Goal: Information Seeking & Learning: Learn about a topic

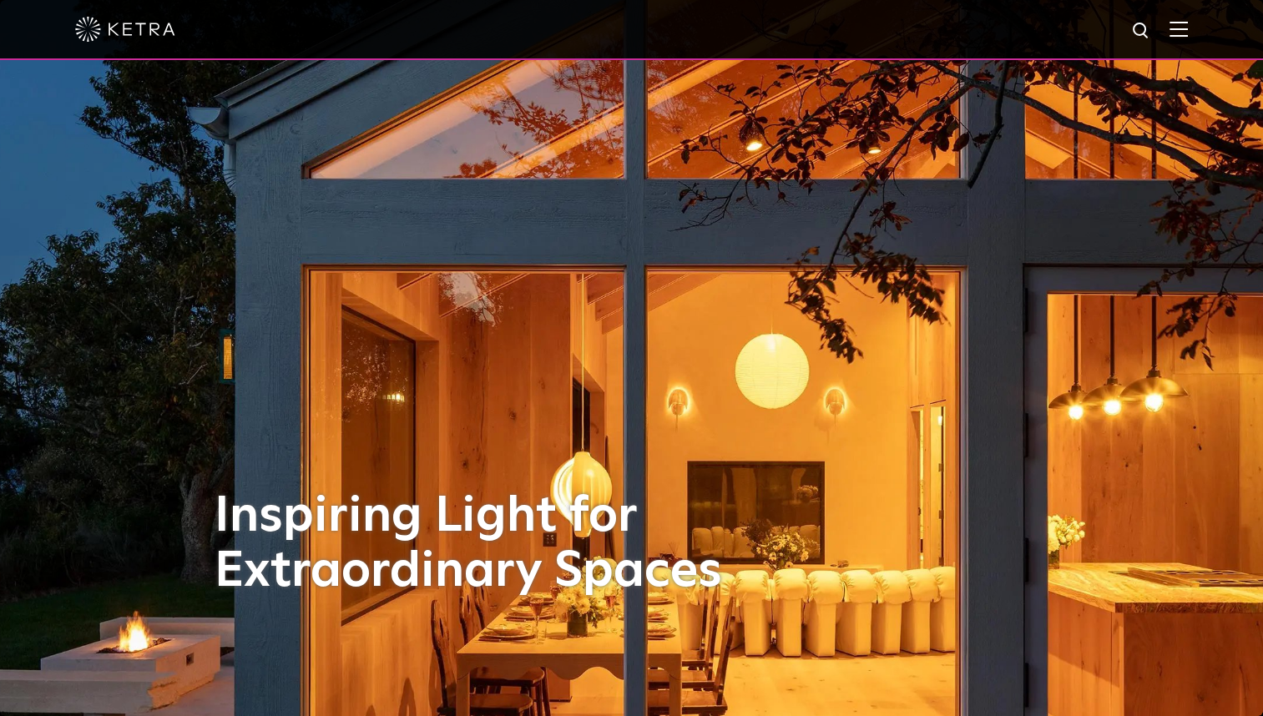
click at [838, 550] on div "Inspiring Light for Extraordinary Spaces" at bounding box center [632, 358] width 835 height 716
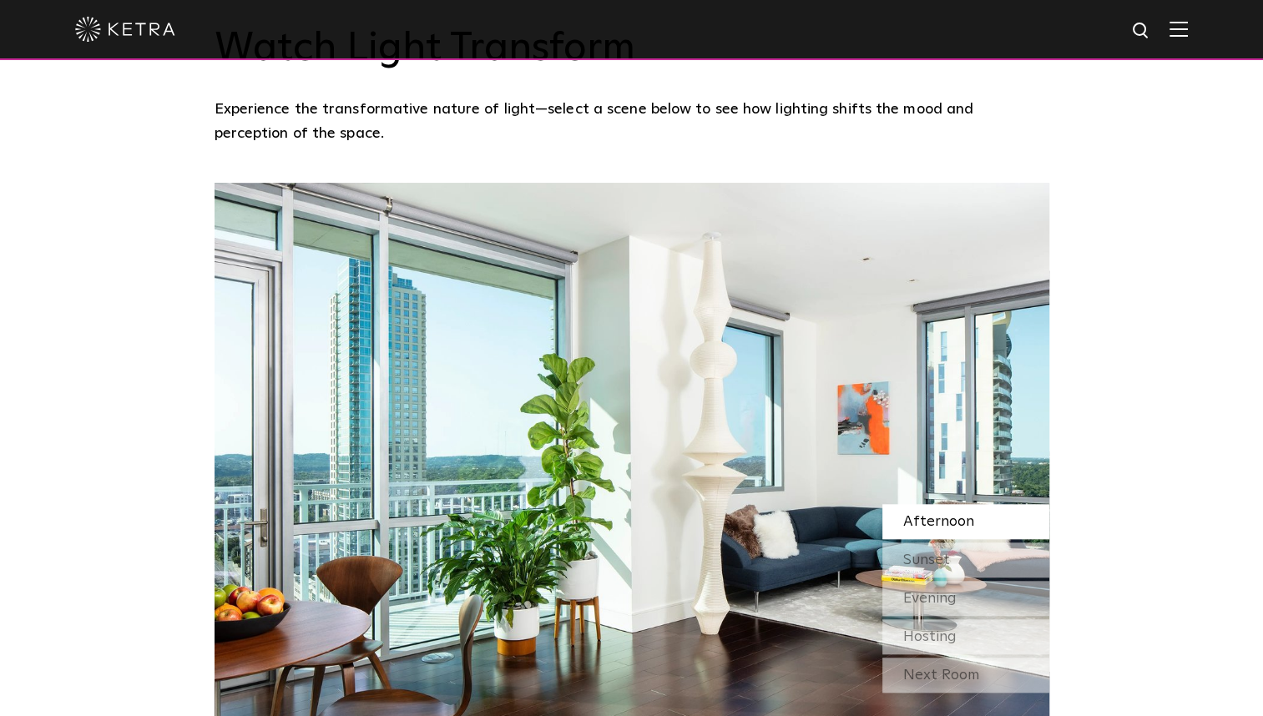
scroll to position [1402, 0]
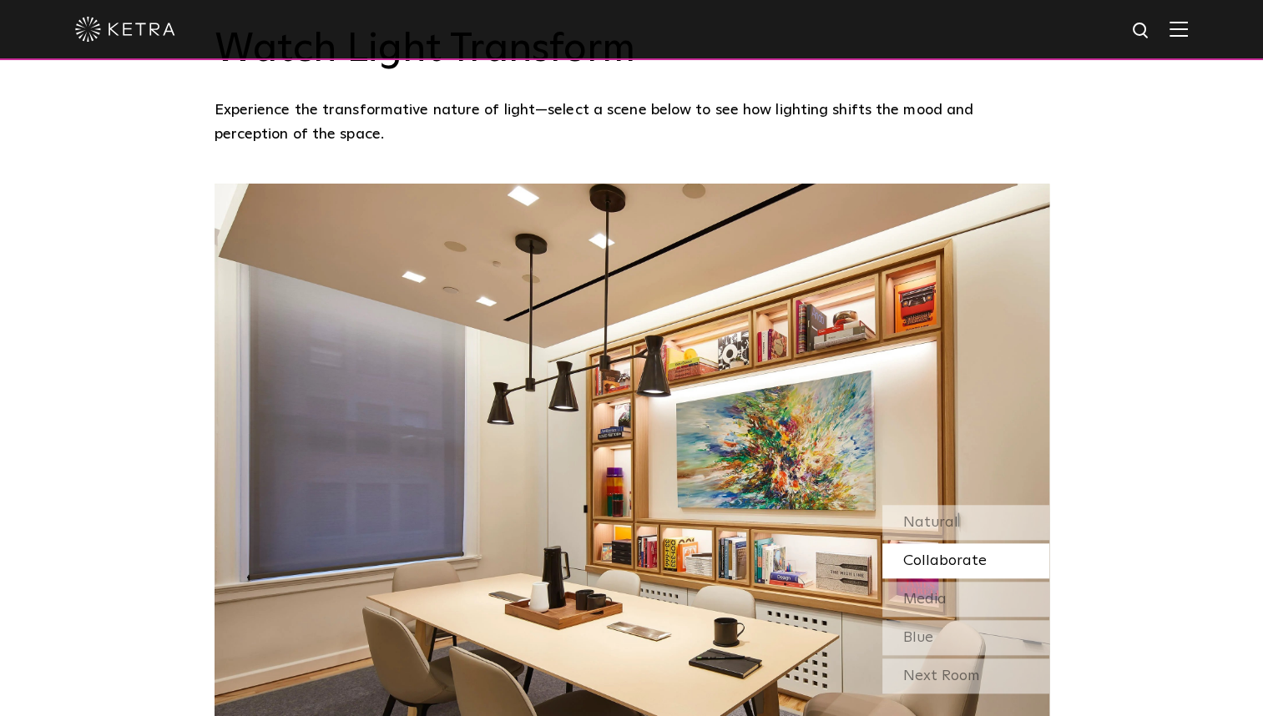
click at [923, 554] on span "Collaborate" at bounding box center [944, 561] width 83 height 15
click at [936, 592] on span "Media" at bounding box center [924, 599] width 43 height 15
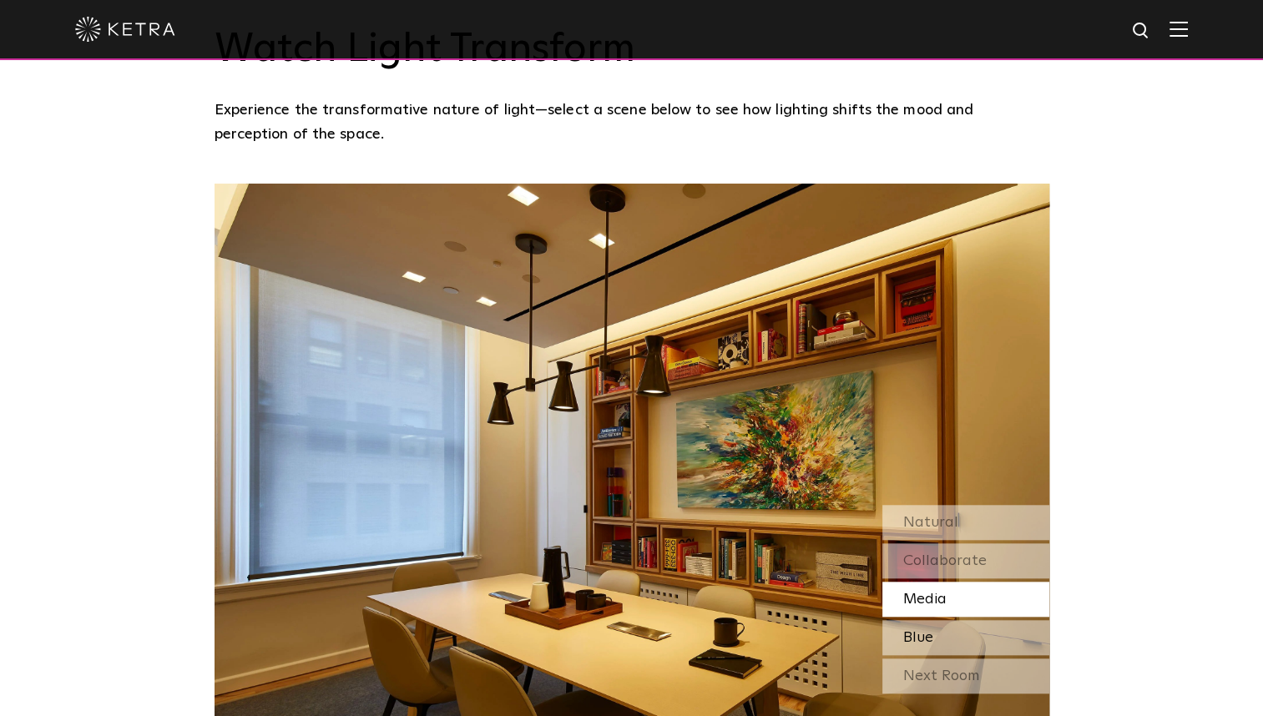
click at [941, 620] on div "Blue" at bounding box center [965, 637] width 167 height 35
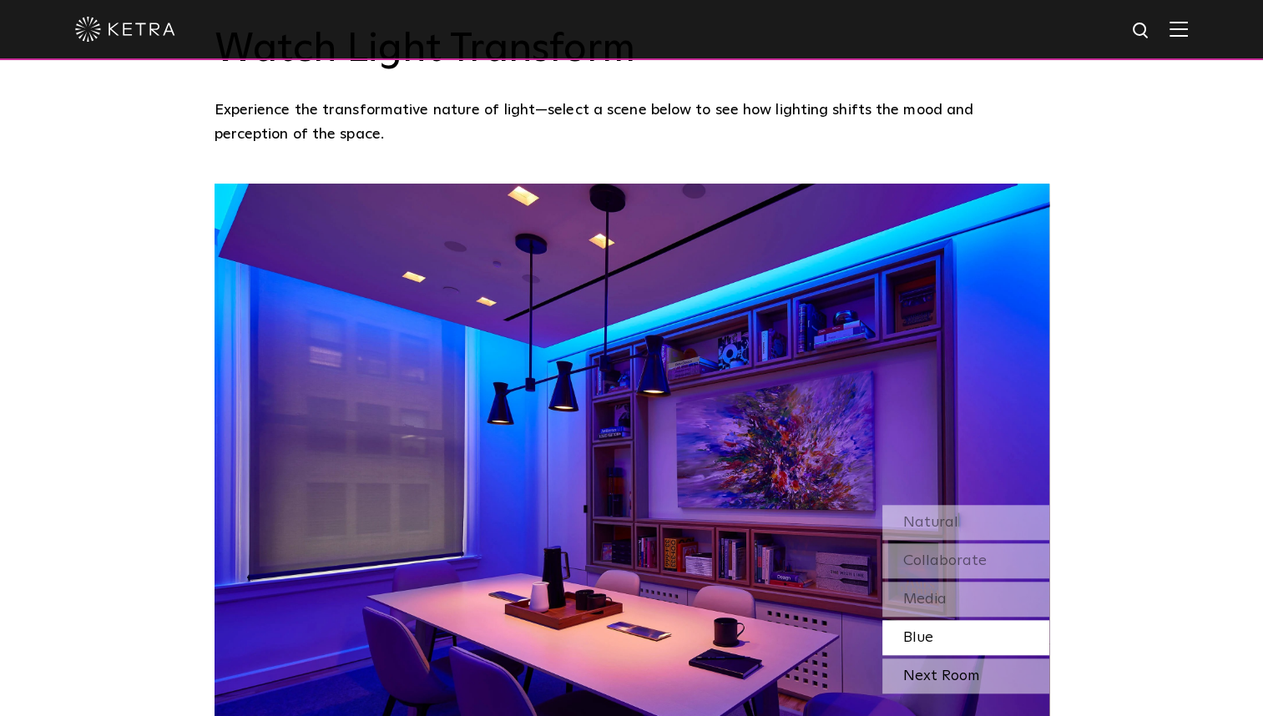
click at [947, 659] on div "Next Room" at bounding box center [965, 676] width 167 height 35
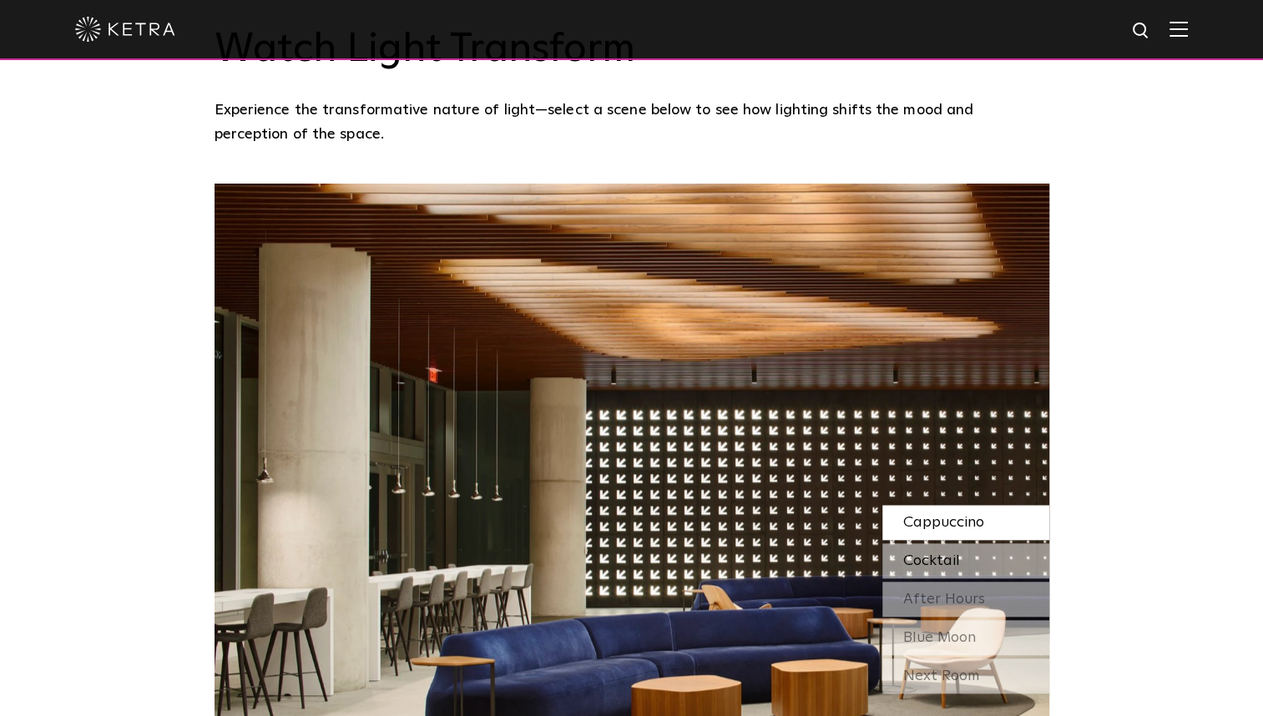
click at [972, 543] on div "Cocktail" at bounding box center [965, 560] width 167 height 35
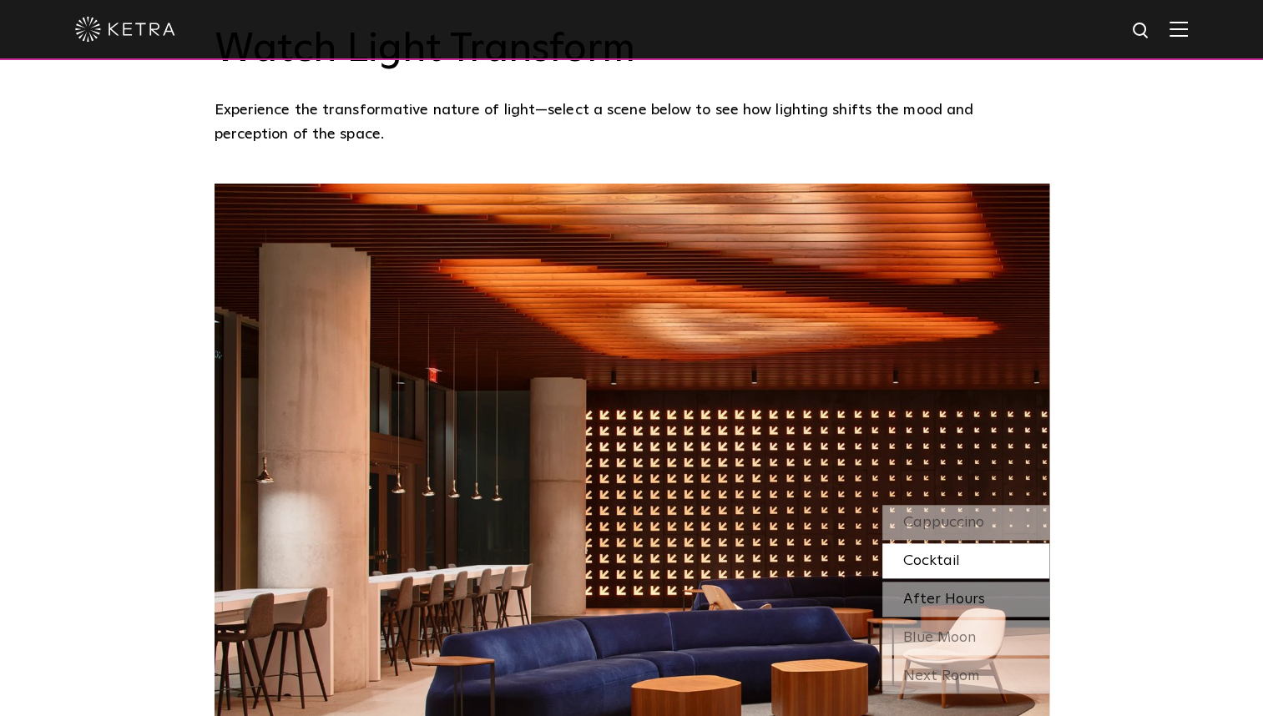
click at [970, 592] on span "After Hours" at bounding box center [944, 599] width 82 height 15
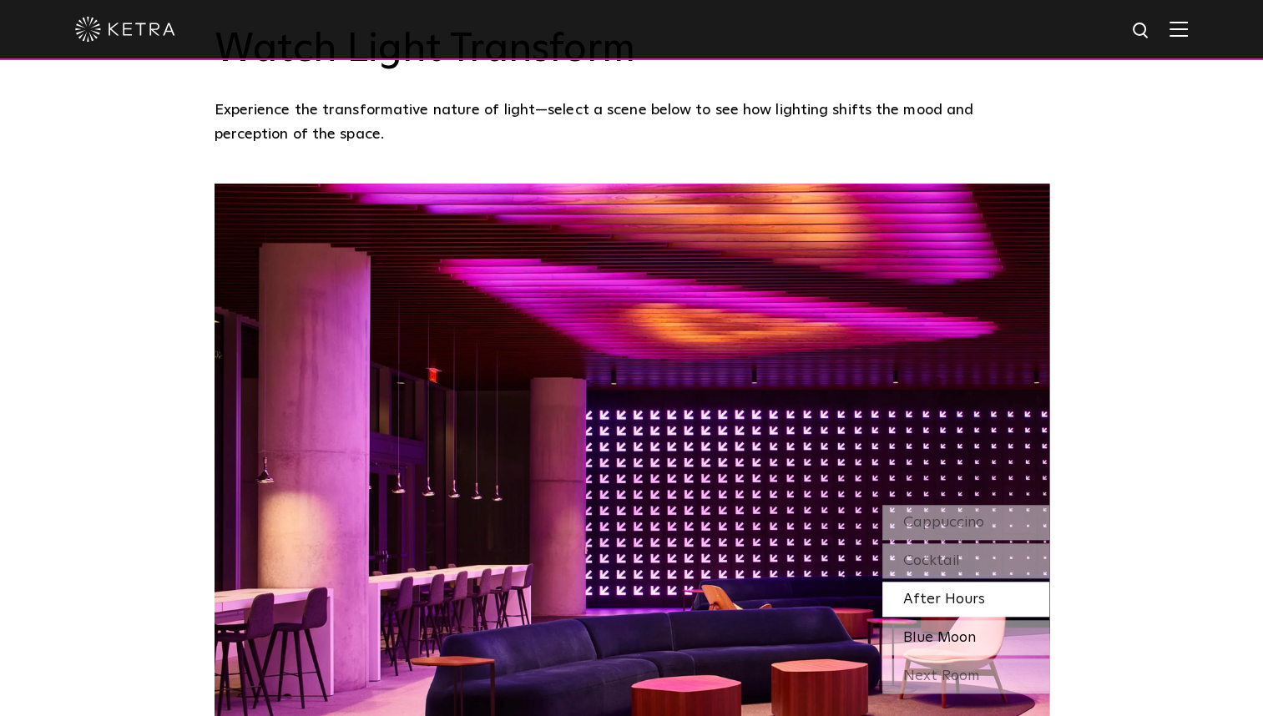
click at [968, 620] on div "Blue Moon" at bounding box center [965, 637] width 167 height 35
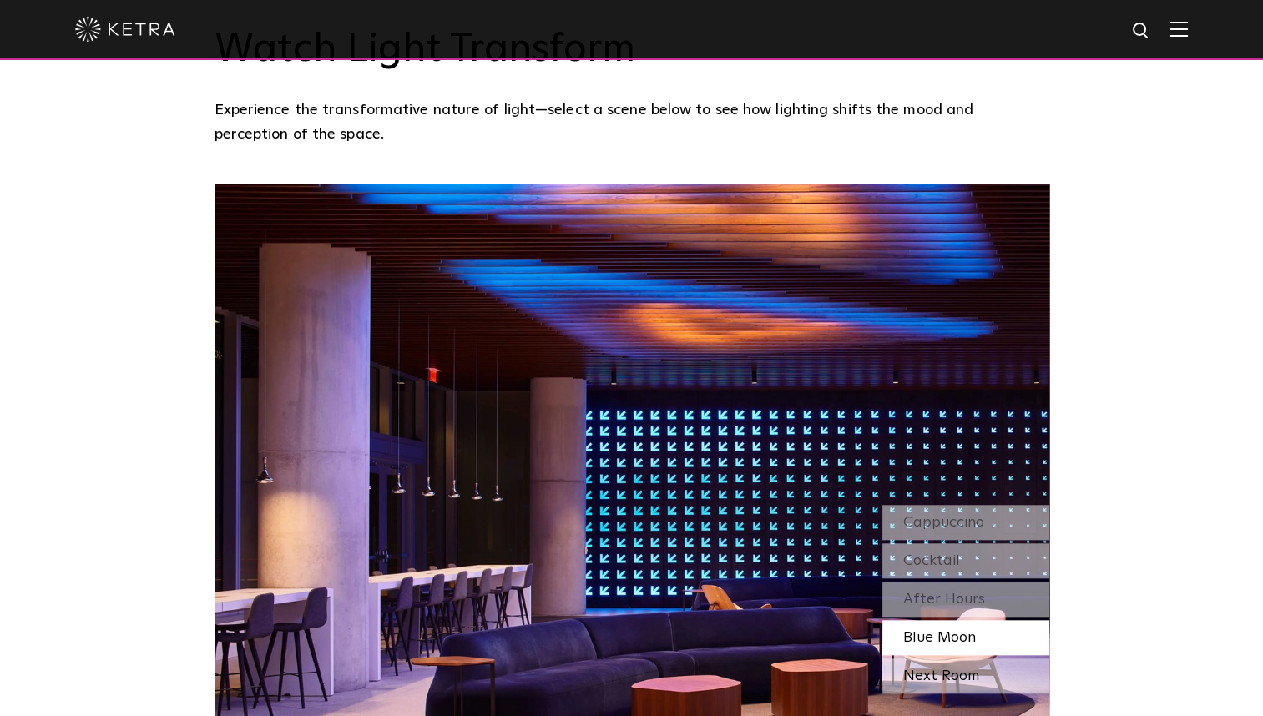
click at [961, 659] on div "Next Room" at bounding box center [965, 676] width 167 height 35
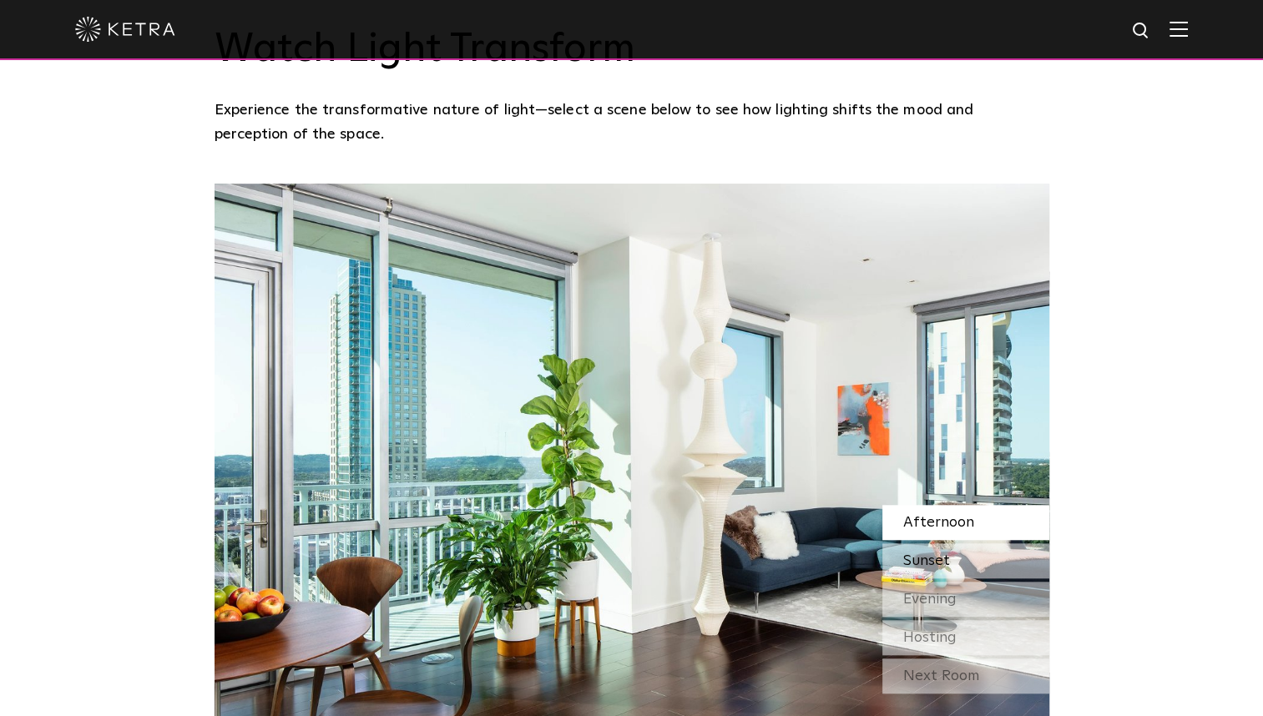
click at [944, 554] on span "Sunset" at bounding box center [926, 561] width 47 height 15
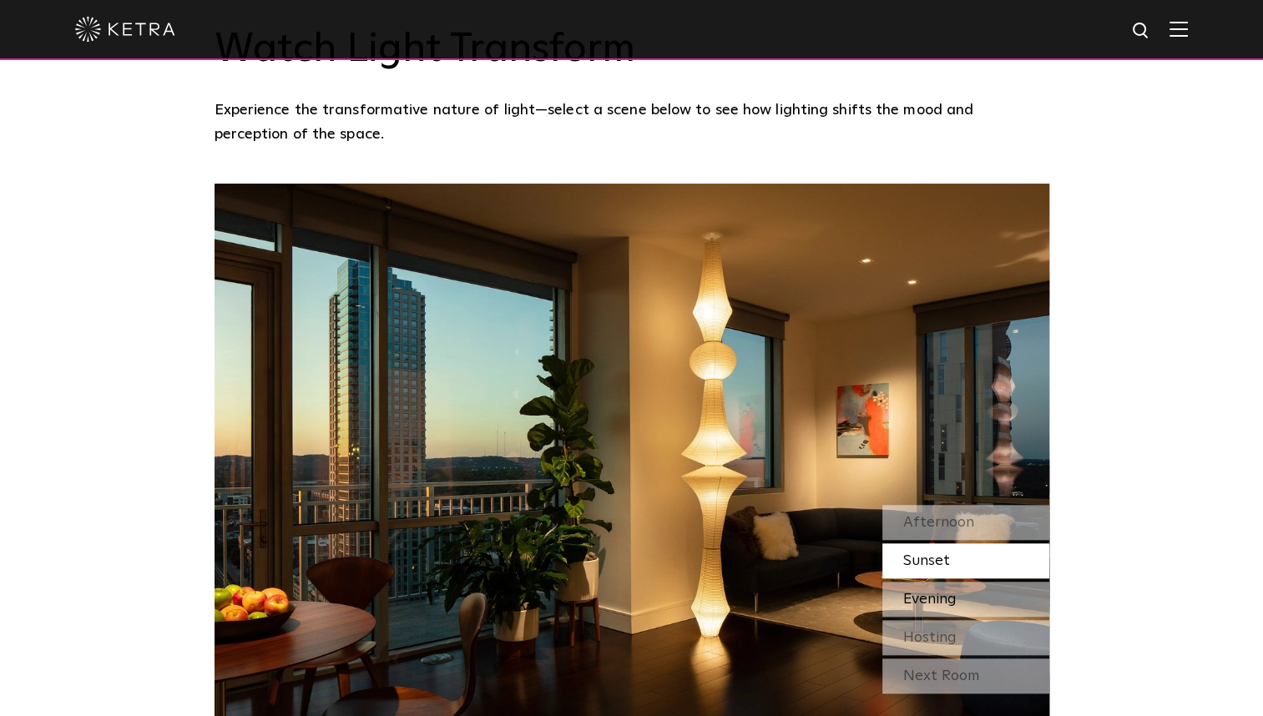
click at [952, 592] on span "Evening" at bounding box center [929, 599] width 53 height 15
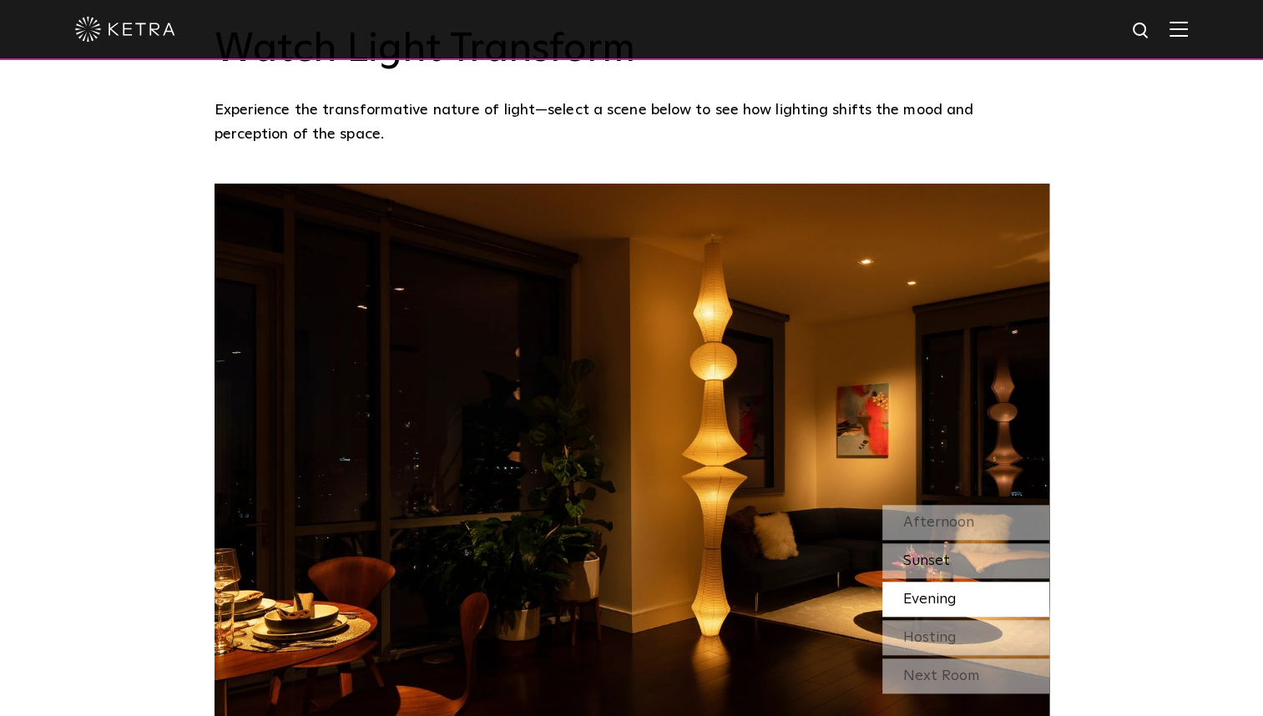
click at [948, 554] on span "Sunset" at bounding box center [926, 561] width 47 height 15
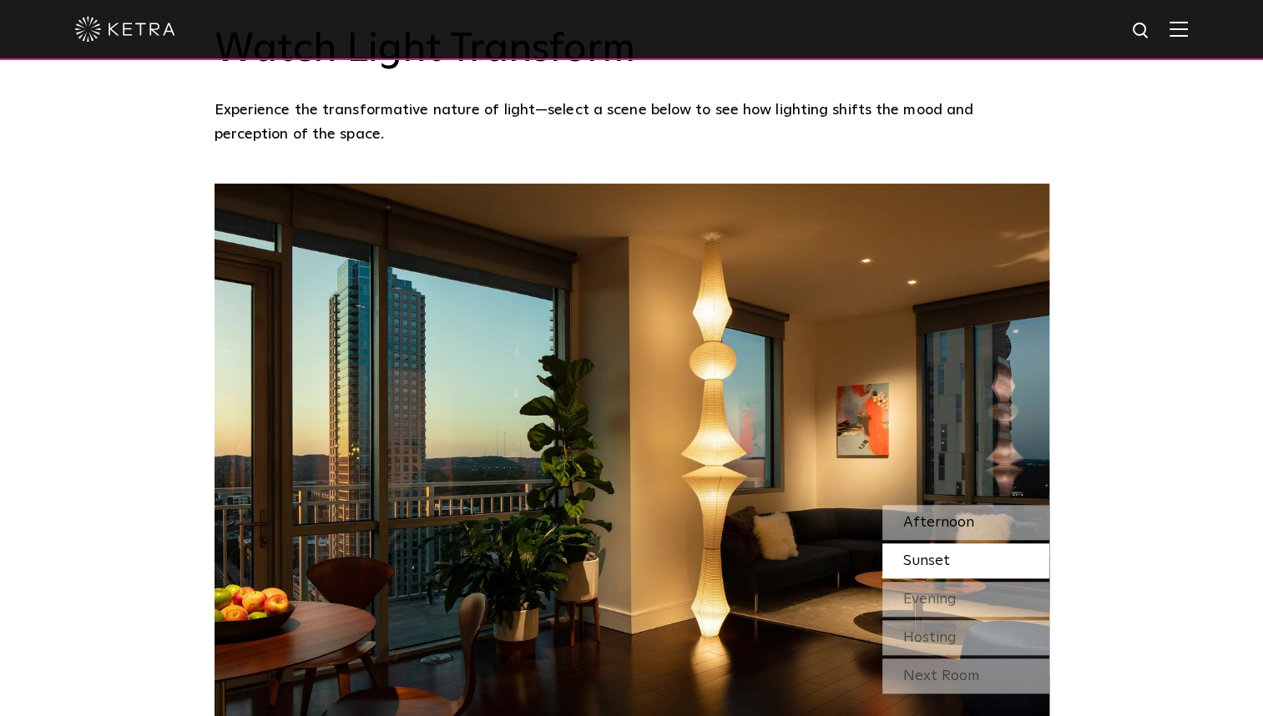
click at [964, 515] on span "Afternoon" at bounding box center [938, 522] width 71 height 15
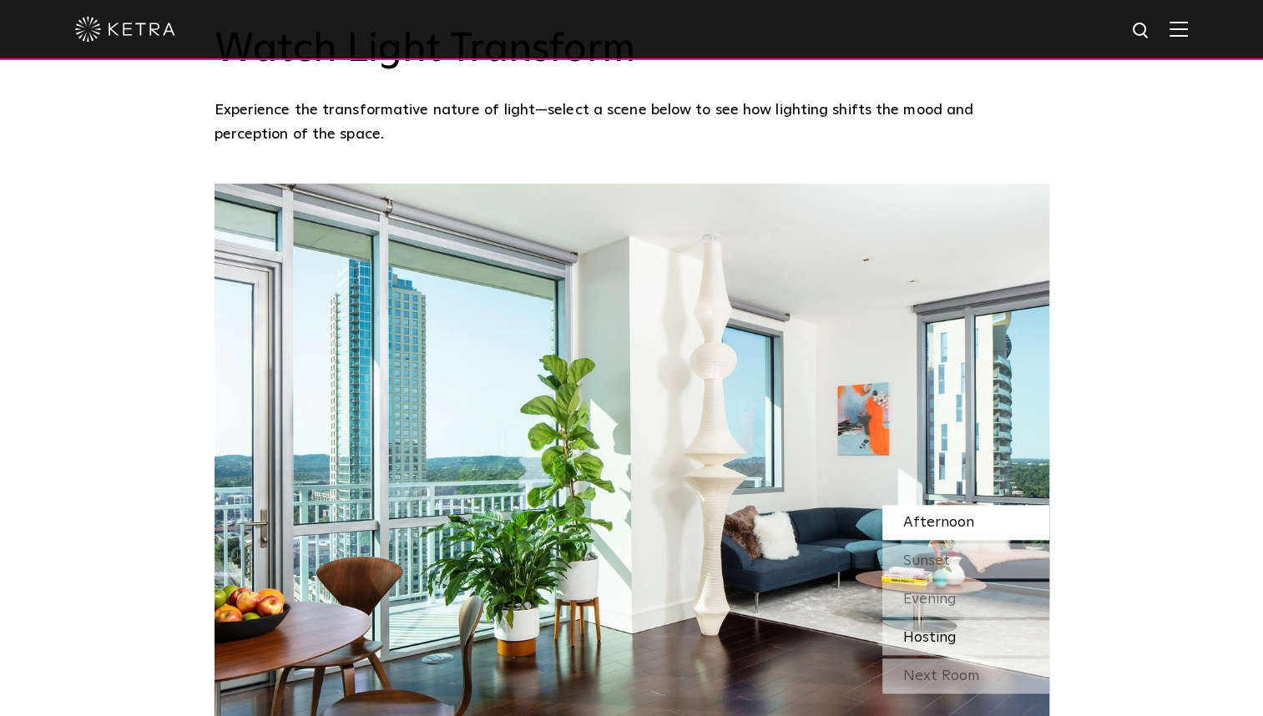
click at [937, 630] on span "Hosting" at bounding box center [929, 637] width 53 height 15
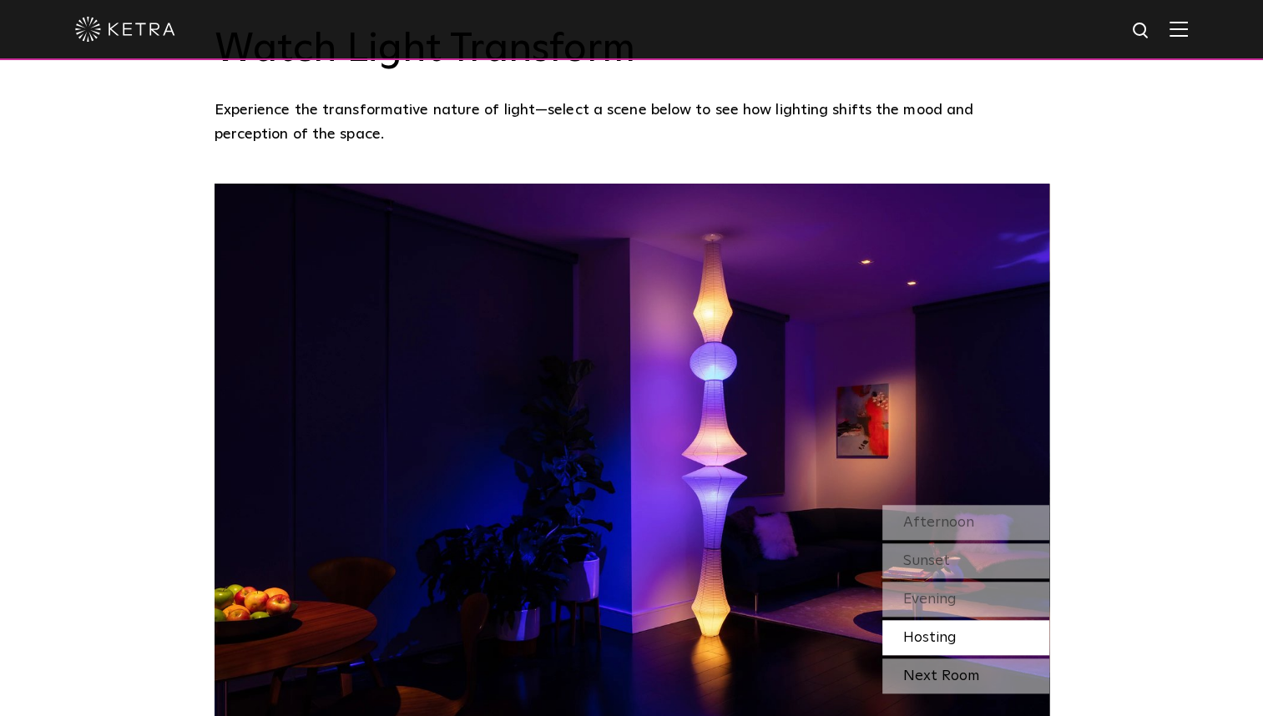
click at [930, 659] on div "Next Room" at bounding box center [965, 676] width 167 height 35
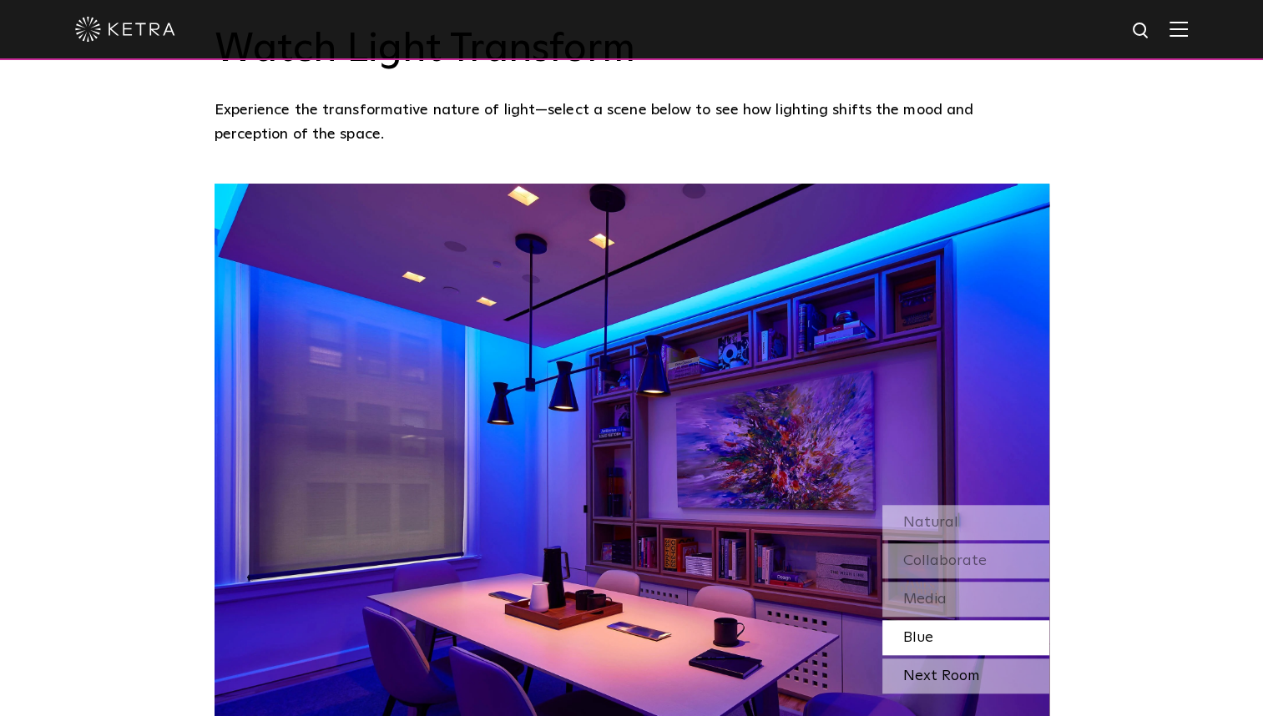
click at [930, 659] on div "Next Room" at bounding box center [965, 676] width 167 height 35
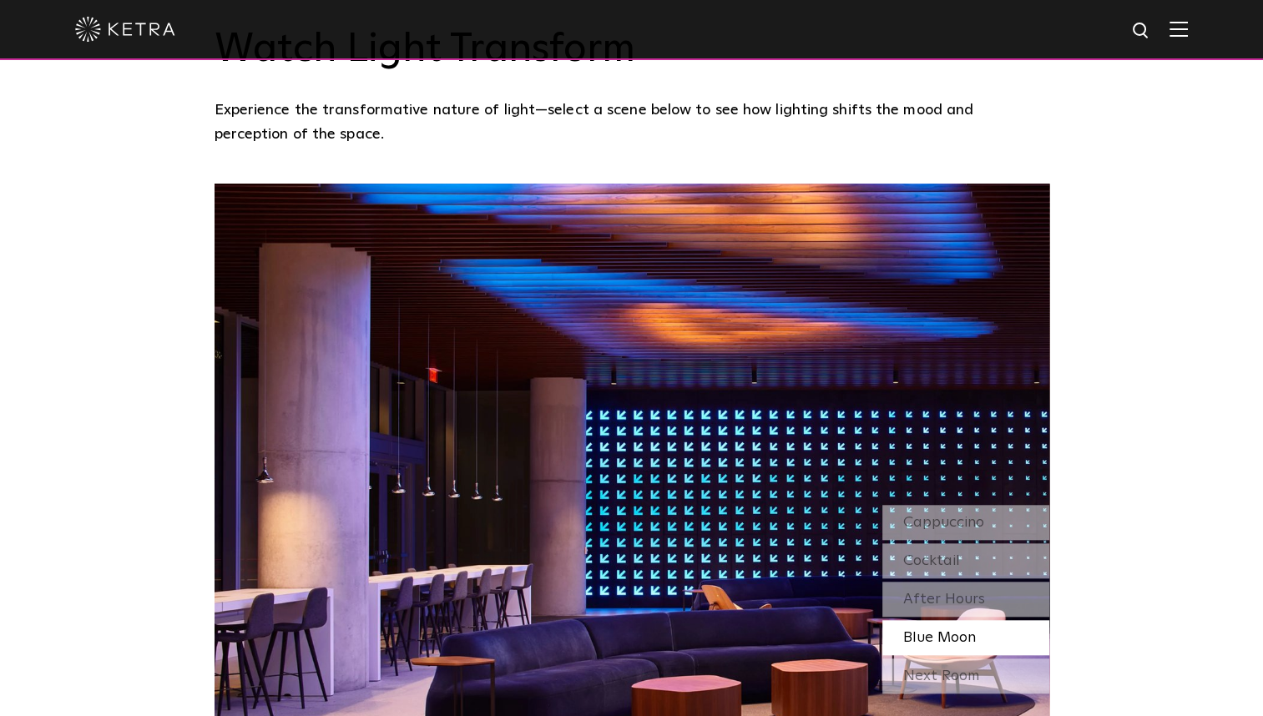
click at [930, 659] on div "Next Room" at bounding box center [965, 676] width 167 height 35
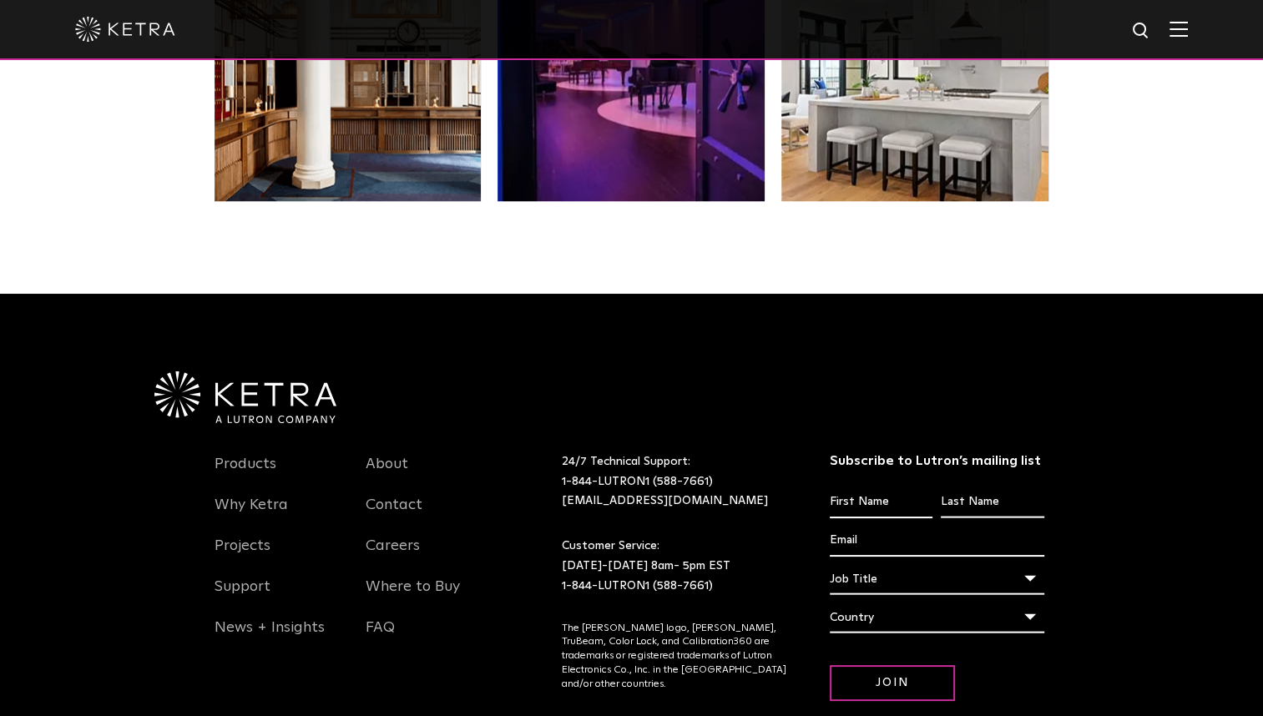
scroll to position [3443, 0]
click at [257, 496] on link "Why Ketra" at bounding box center [251, 515] width 73 height 38
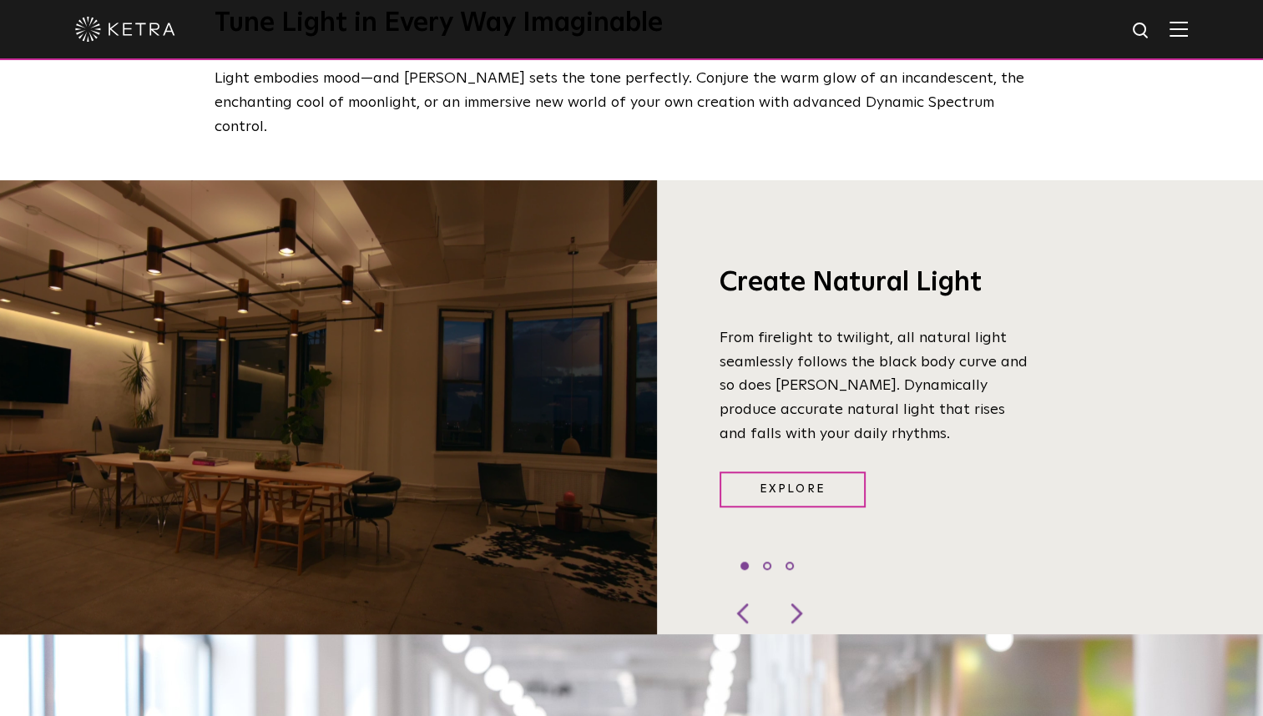
scroll to position [1227, 0]
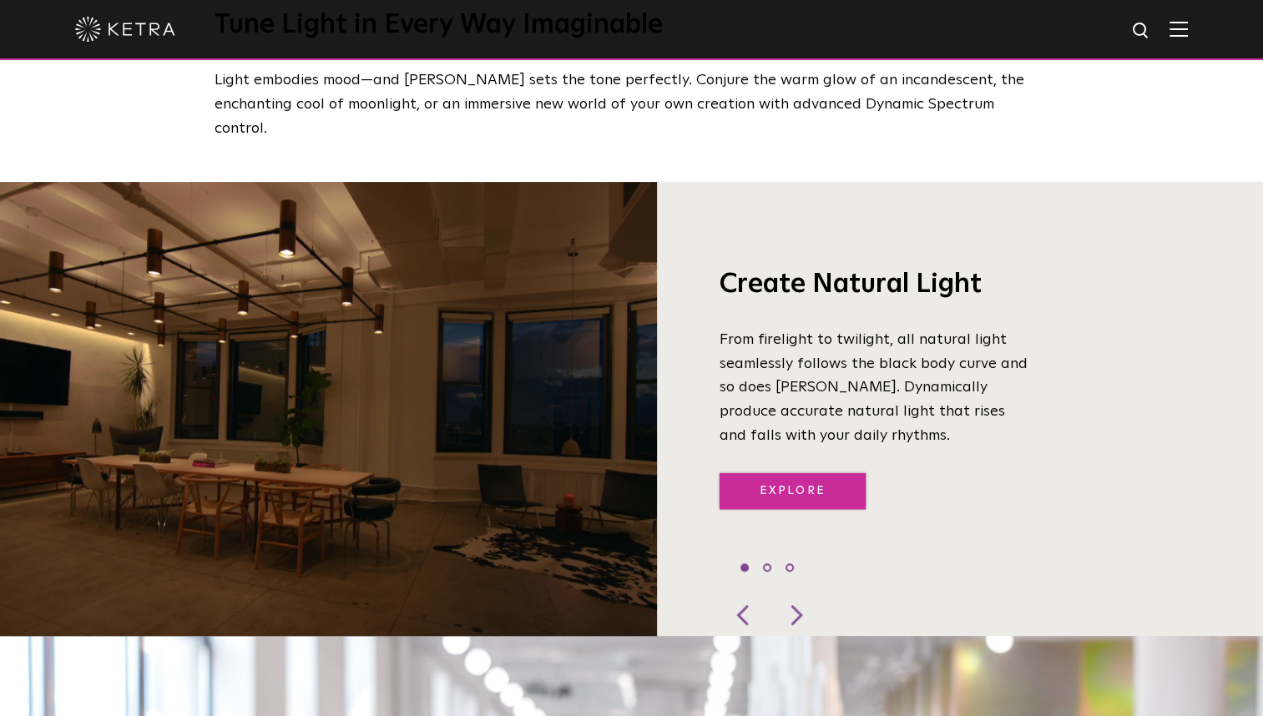
click at [810, 473] on link "Explore" at bounding box center [793, 491] width 146 height 36
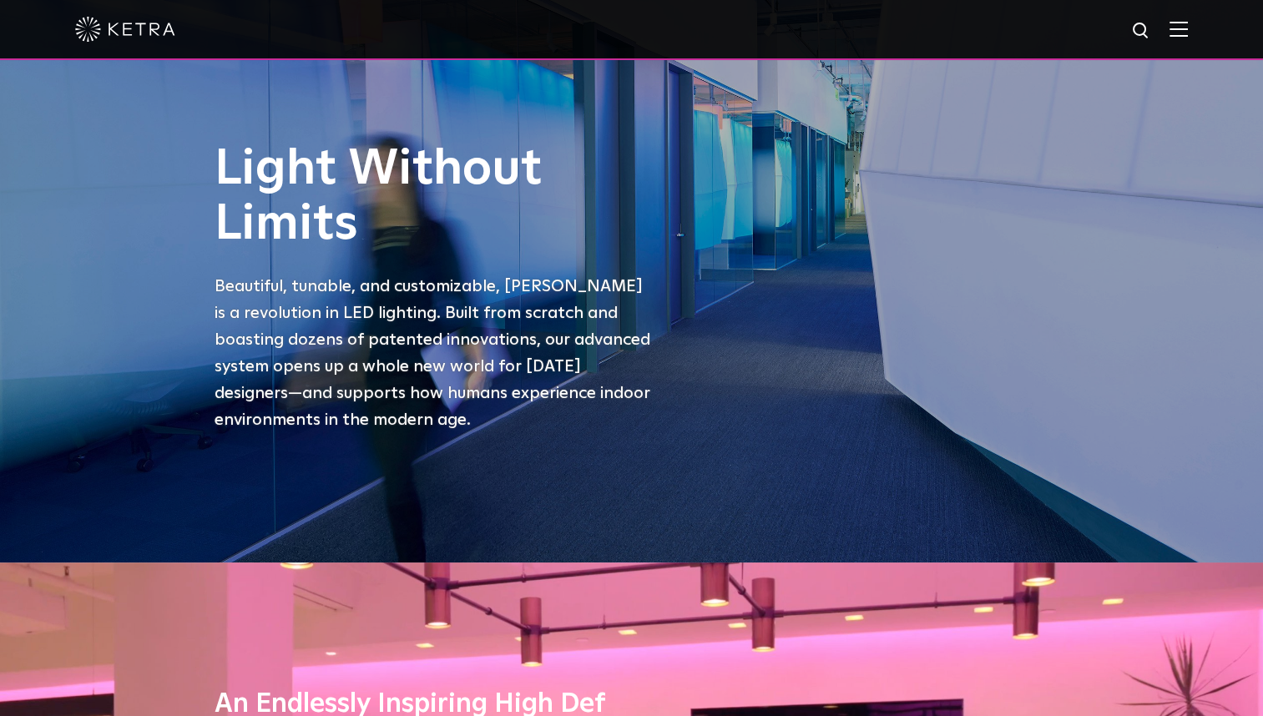
scroll to position [0, 0]
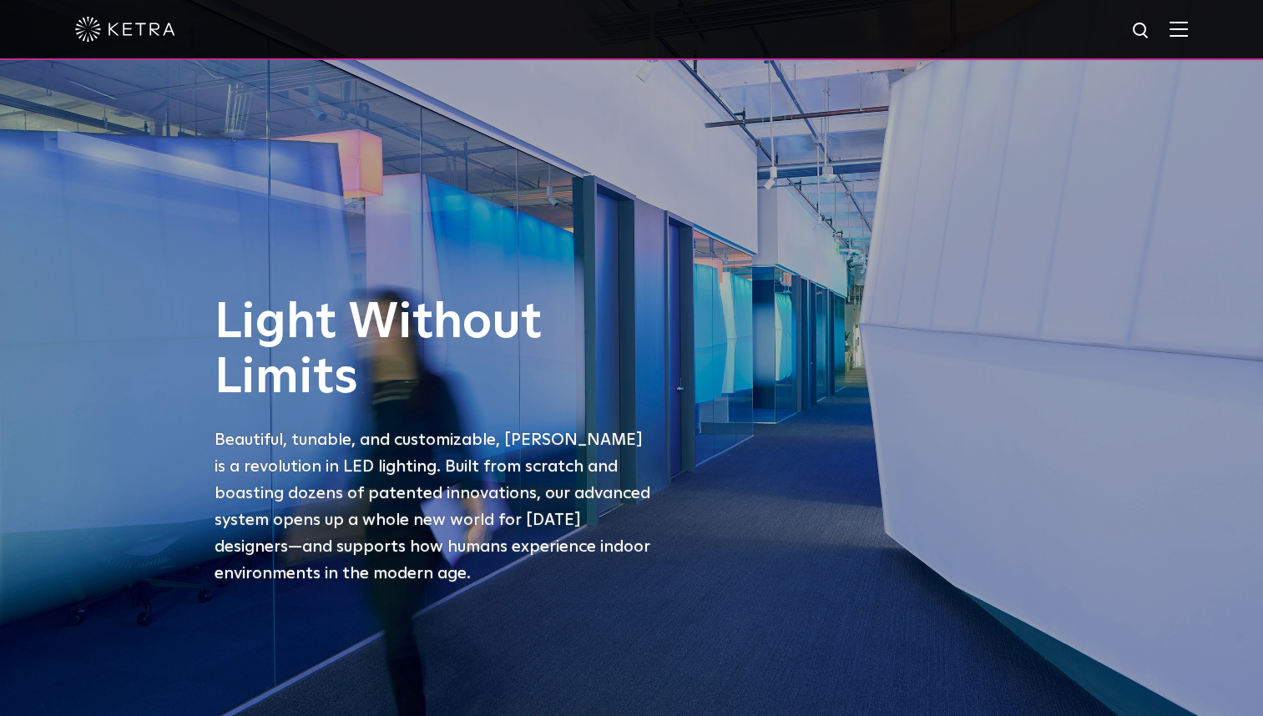
click at [1188, 38] on span at bounding box center [1179, 29] width 18 height 17
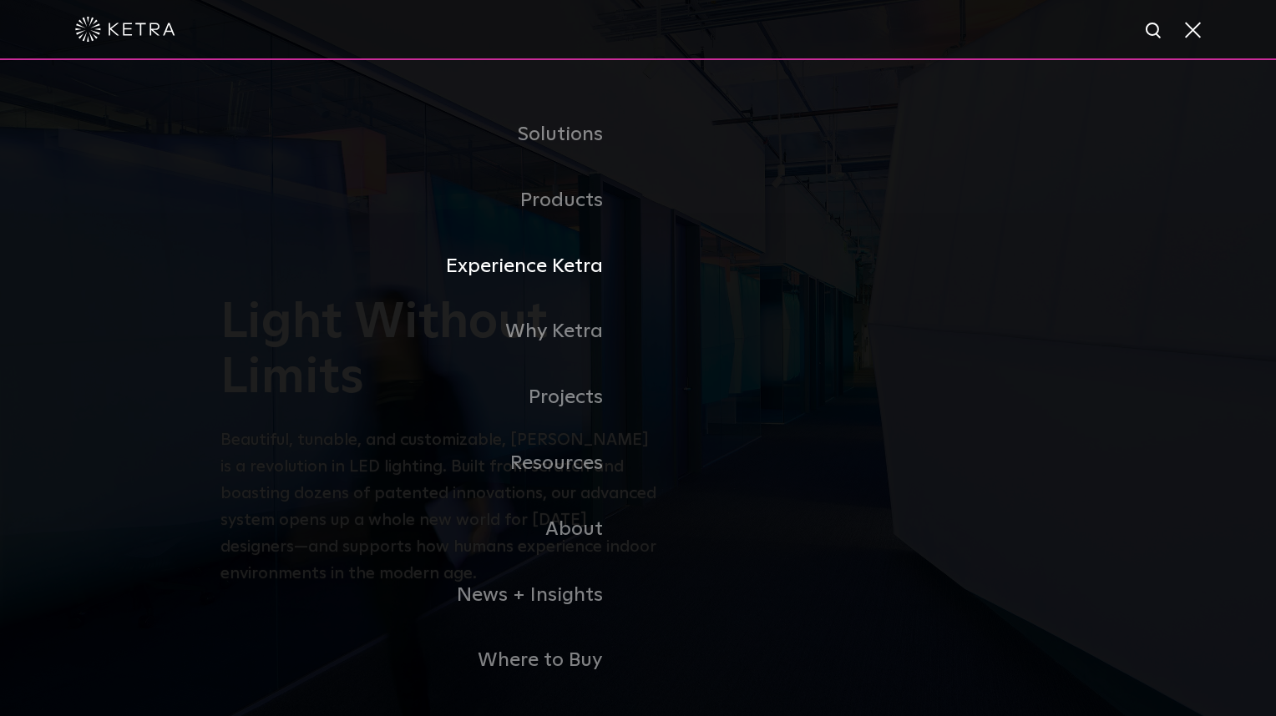
click at [568, 275] on link "Experience Ketra" at bounding box center [428, 267] width 417 height 66
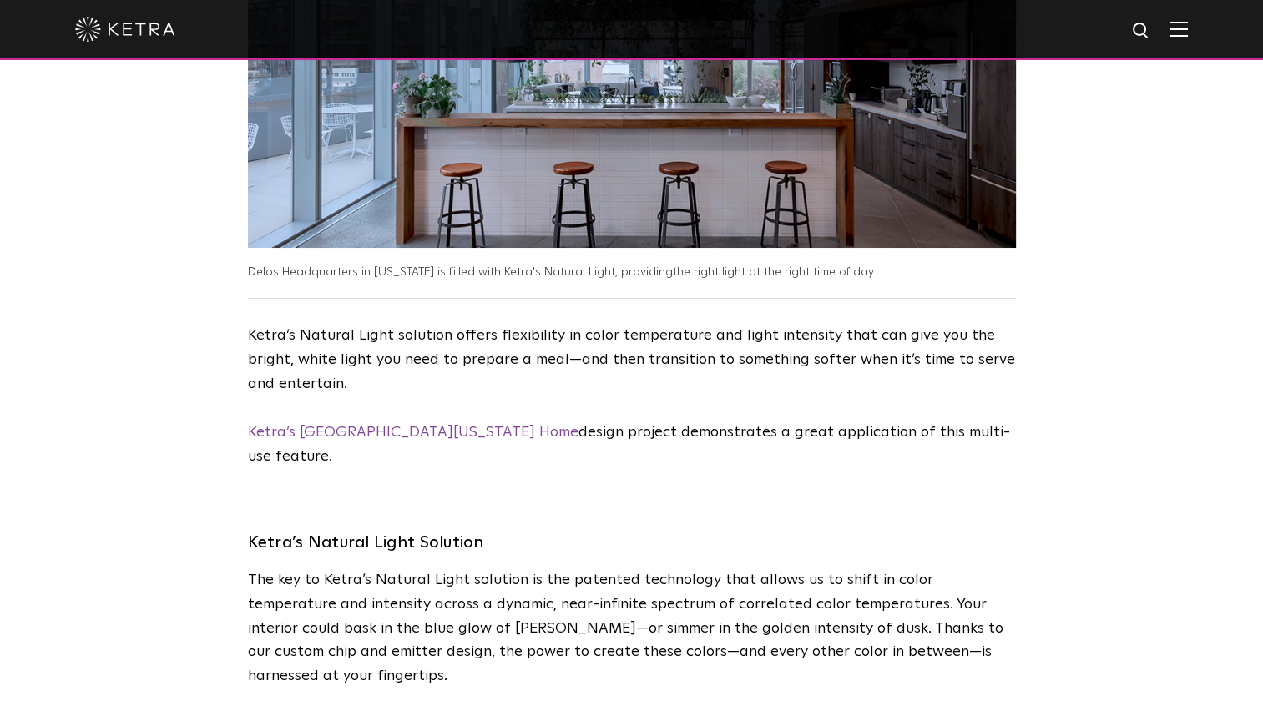
scroll to position [3430, 0]
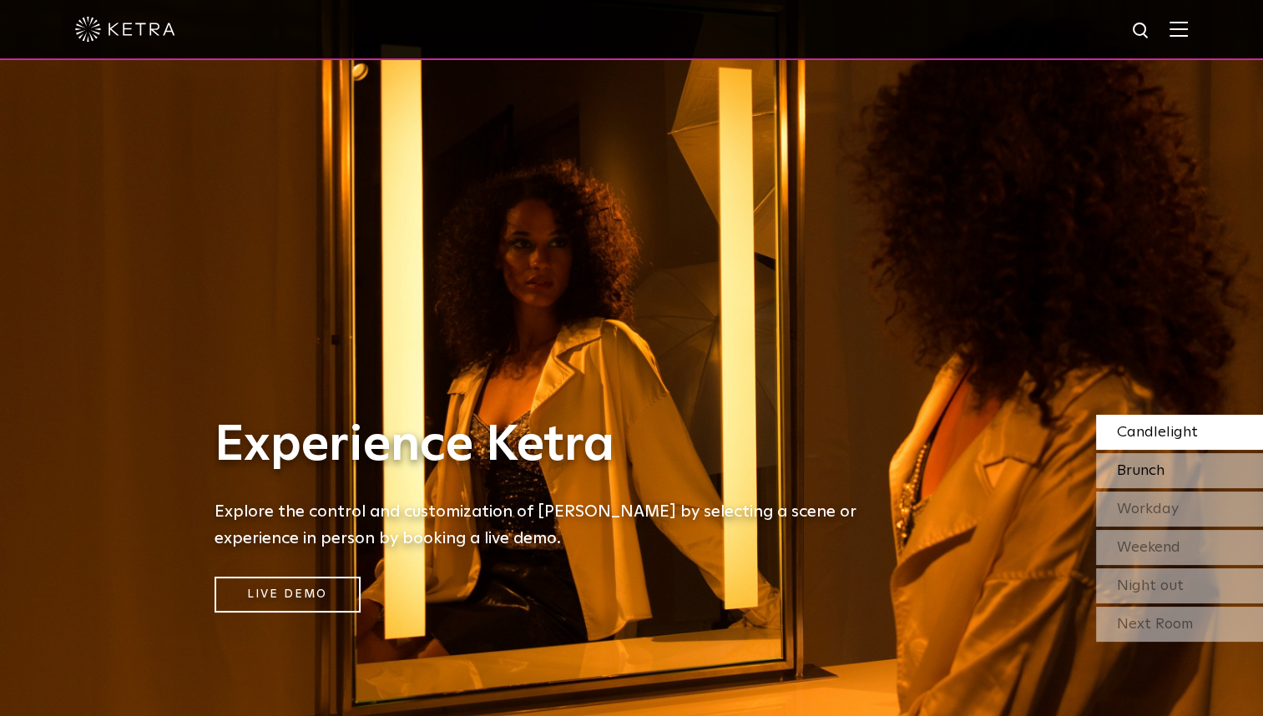
click at [1178, 463] on div "Brunch" at bounding box center [1179, 470] width 167 height 35
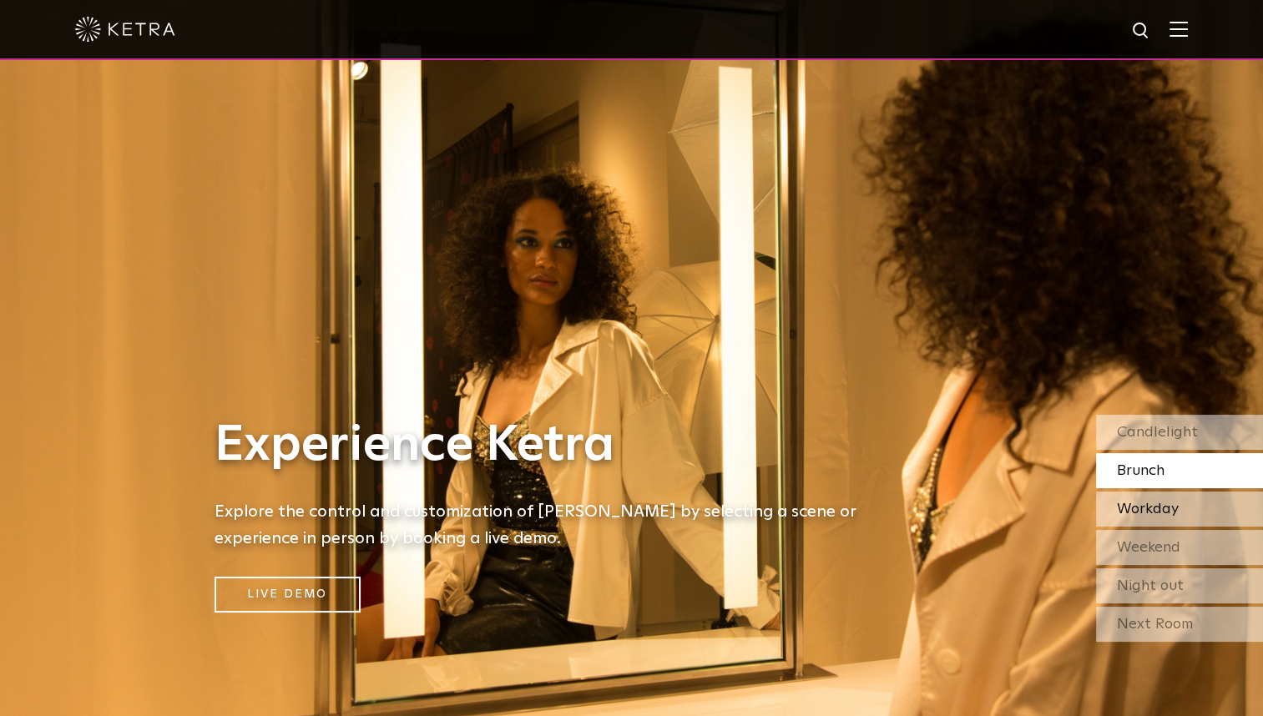
click at [1180, 507] on div "Workday" at bounding box center [1179, 509] width 167 height 35
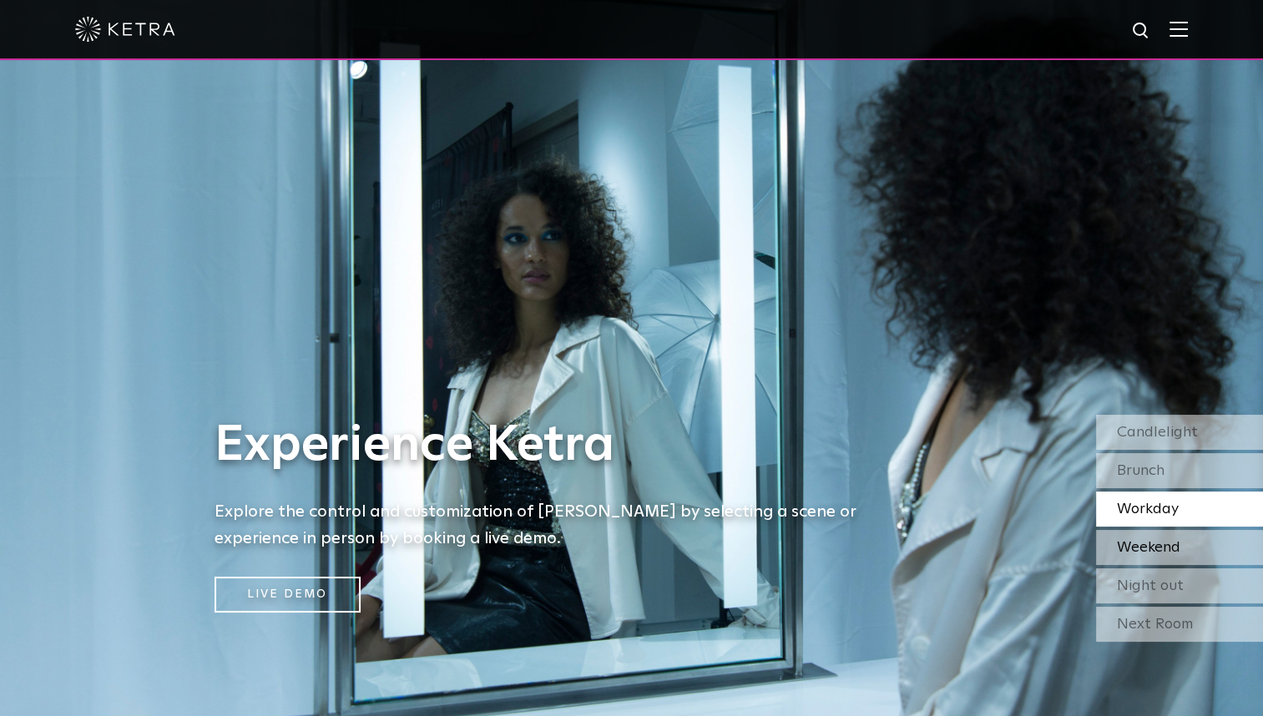
click at [1180, 540] on span "Weekend" at bounding box center [1148, 547] width 63 height 15
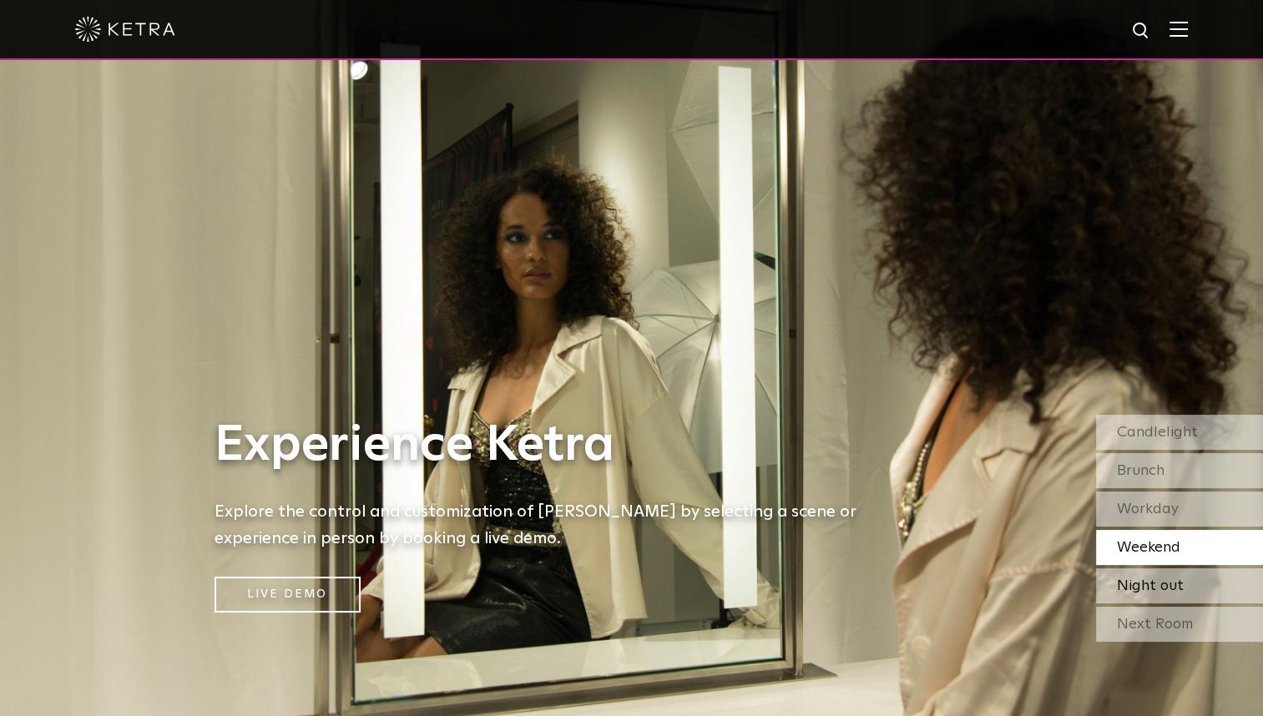
click at [1169, 589] on span "Night out" at bounding box center [1150, 586] width 67 height 15
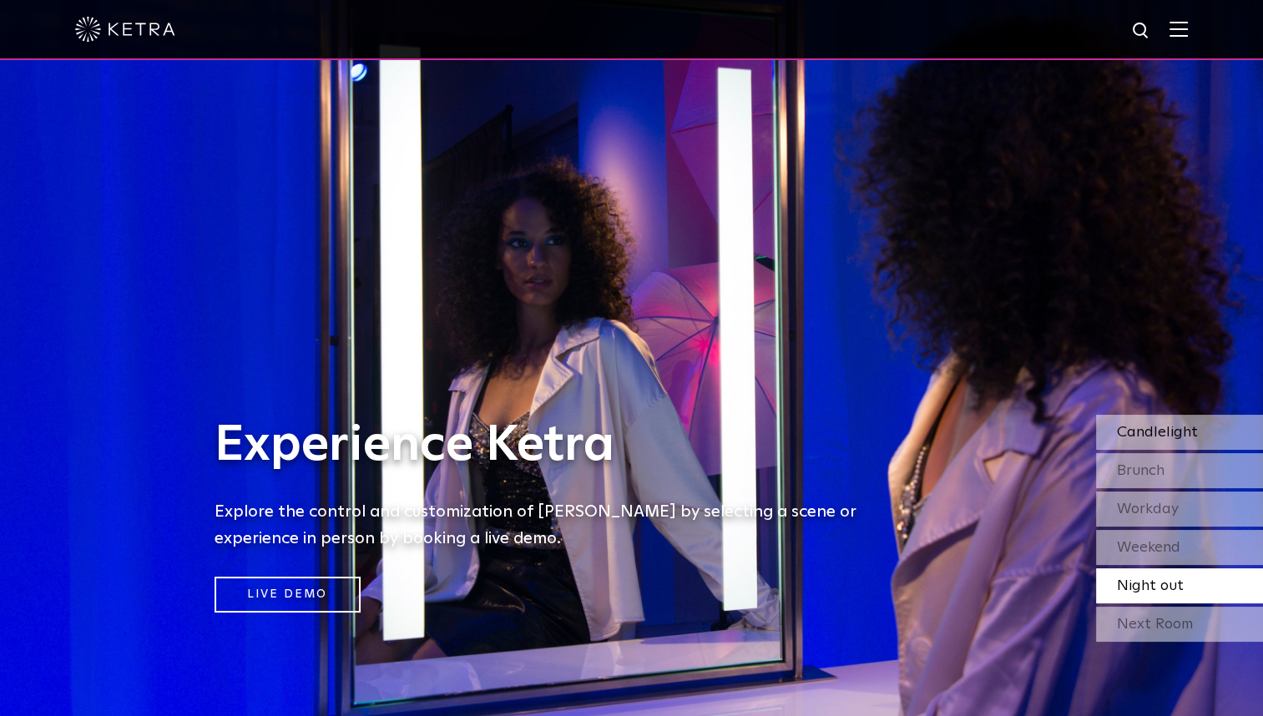
click at [1184, 436] on span "Candlelight" at bounding box center [1157, 432] width 81 height 15
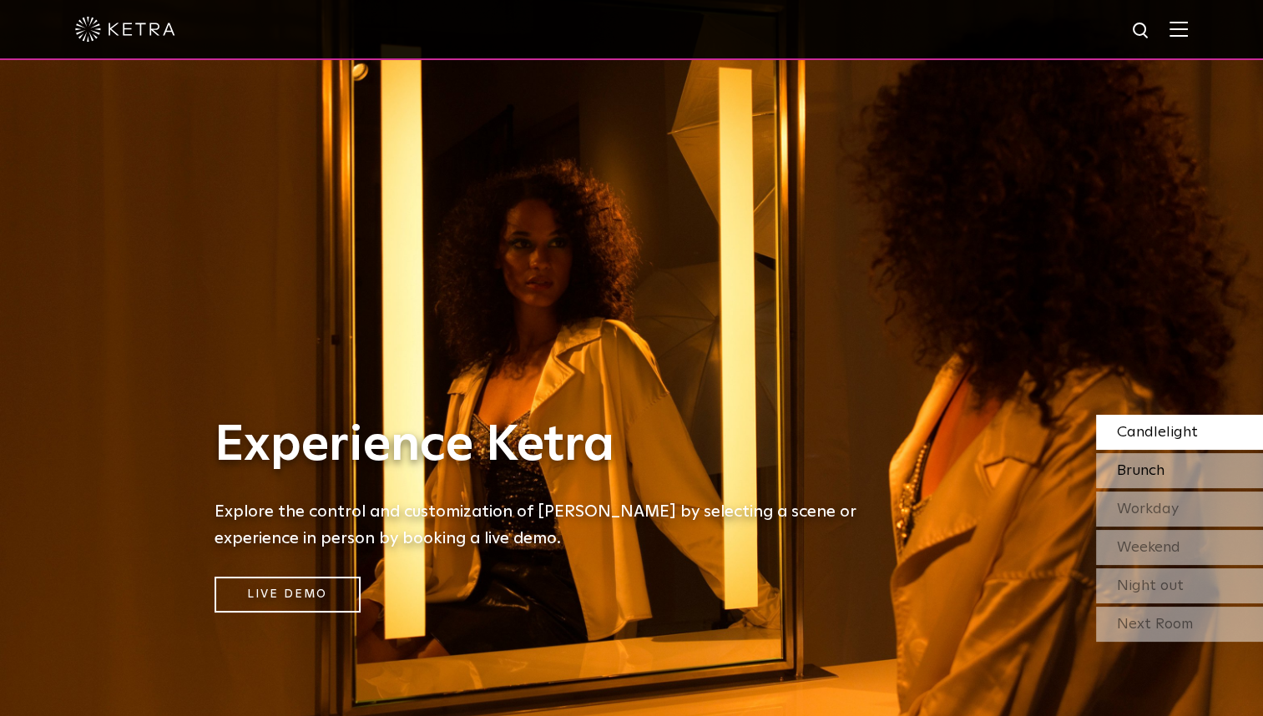
click at [1185, 463] on div "Brunch" at bounding box center [1179, 470] width 167 height 35
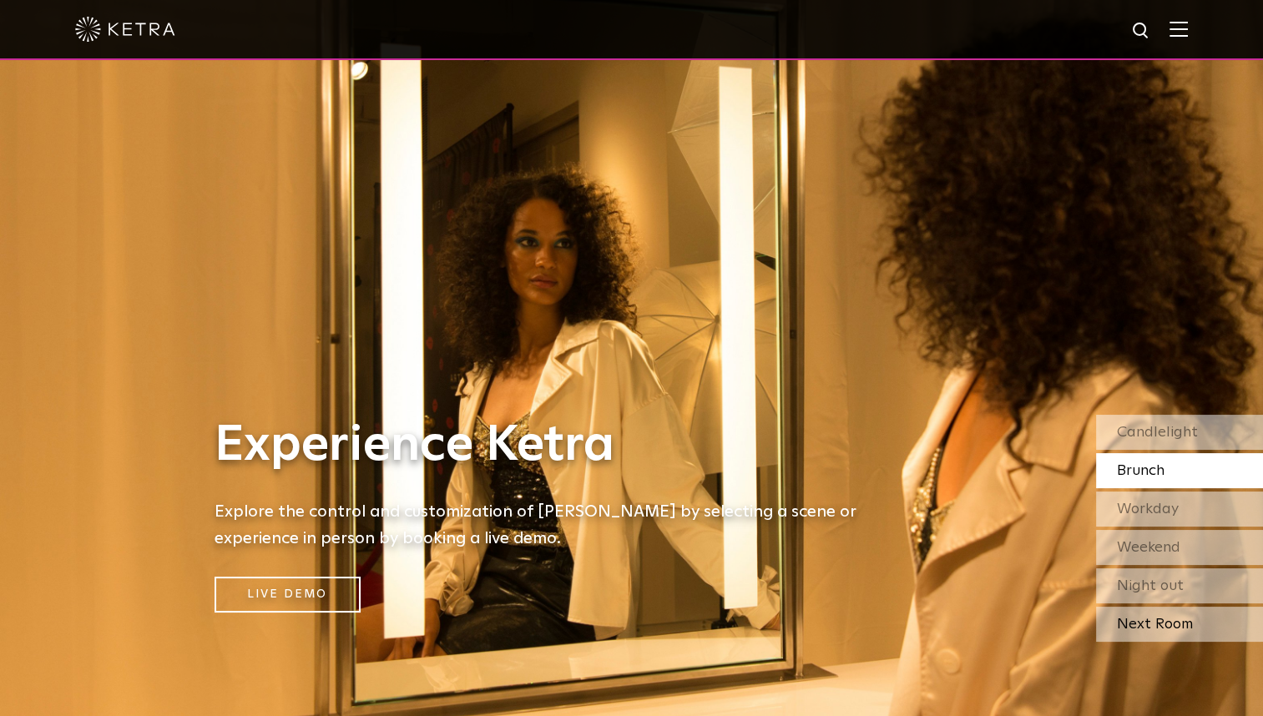
click at [1155, 615] on div "Next Room" at bounding box center [1179, 624] width 167 height 35
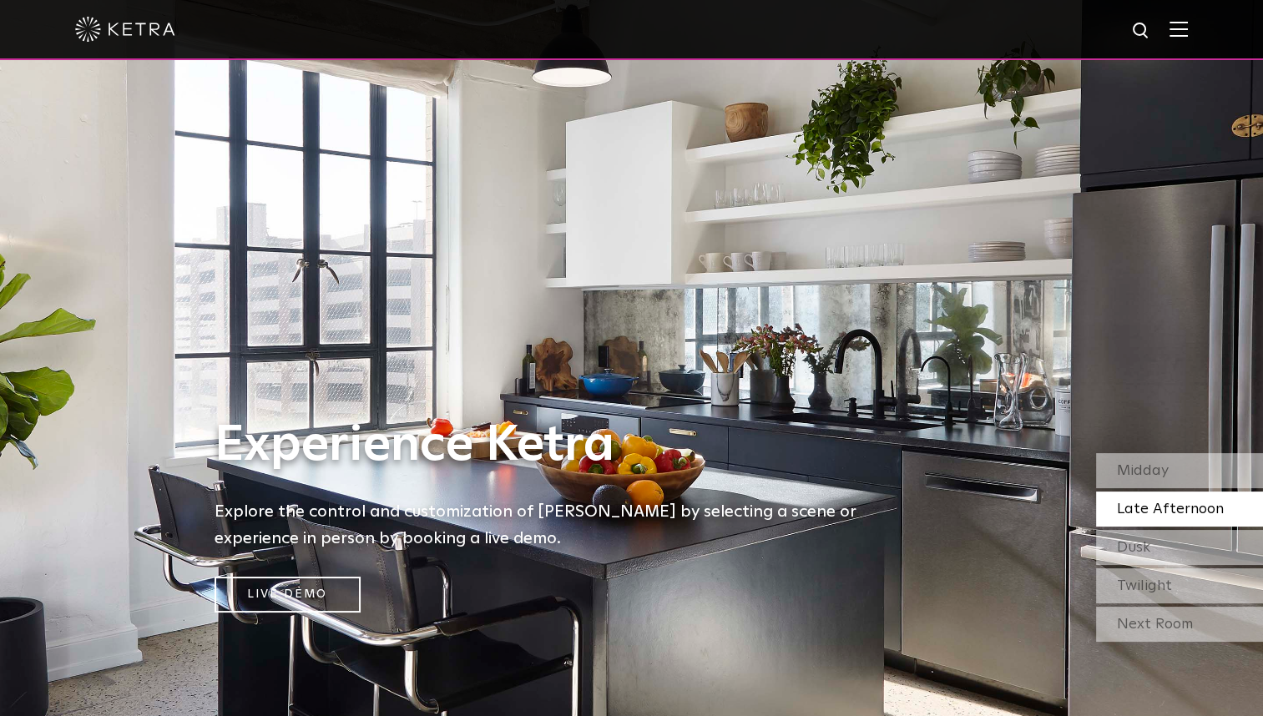
click at [1196, 504] on span "Late Afternoon" at bounding box center [1170, 509] width 107 height 15
click at [1186, 548] on div "Dusk" at bounding box center [1179, 547] width 167 height 35
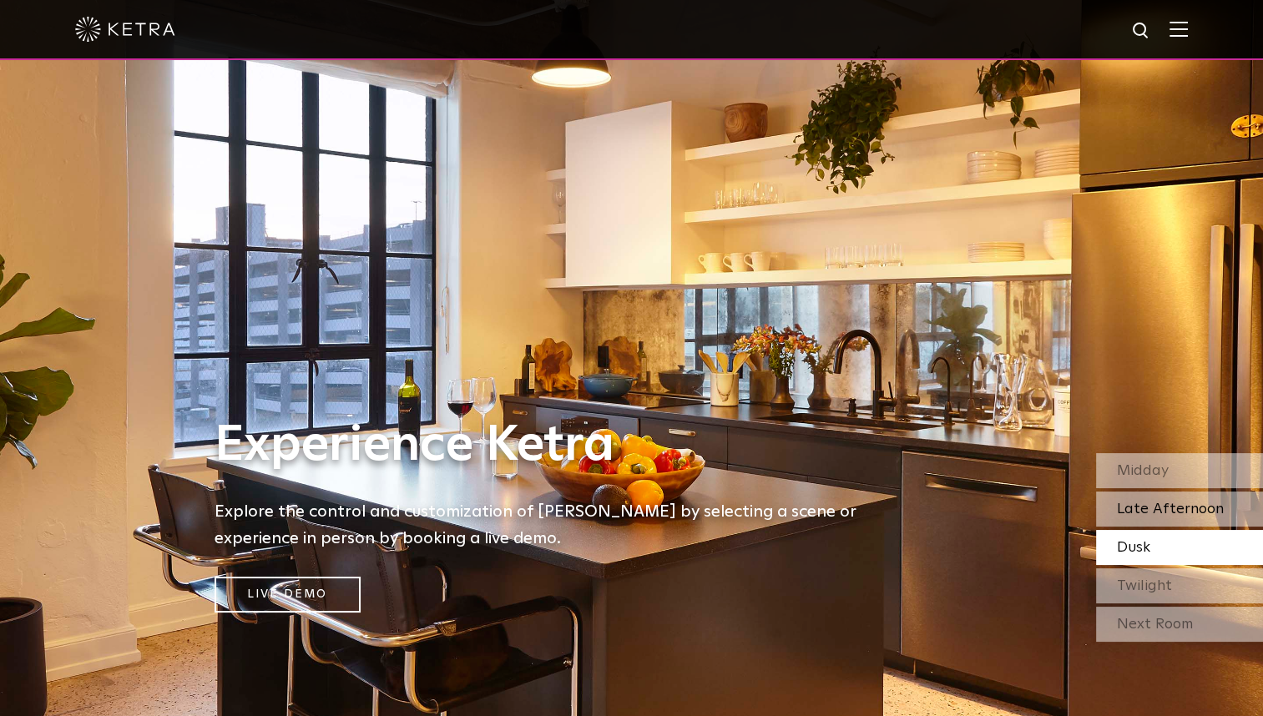
click at [1179, 506] on span "Late Afternoon" at bounding box center [1170, 509] width 107 height 15
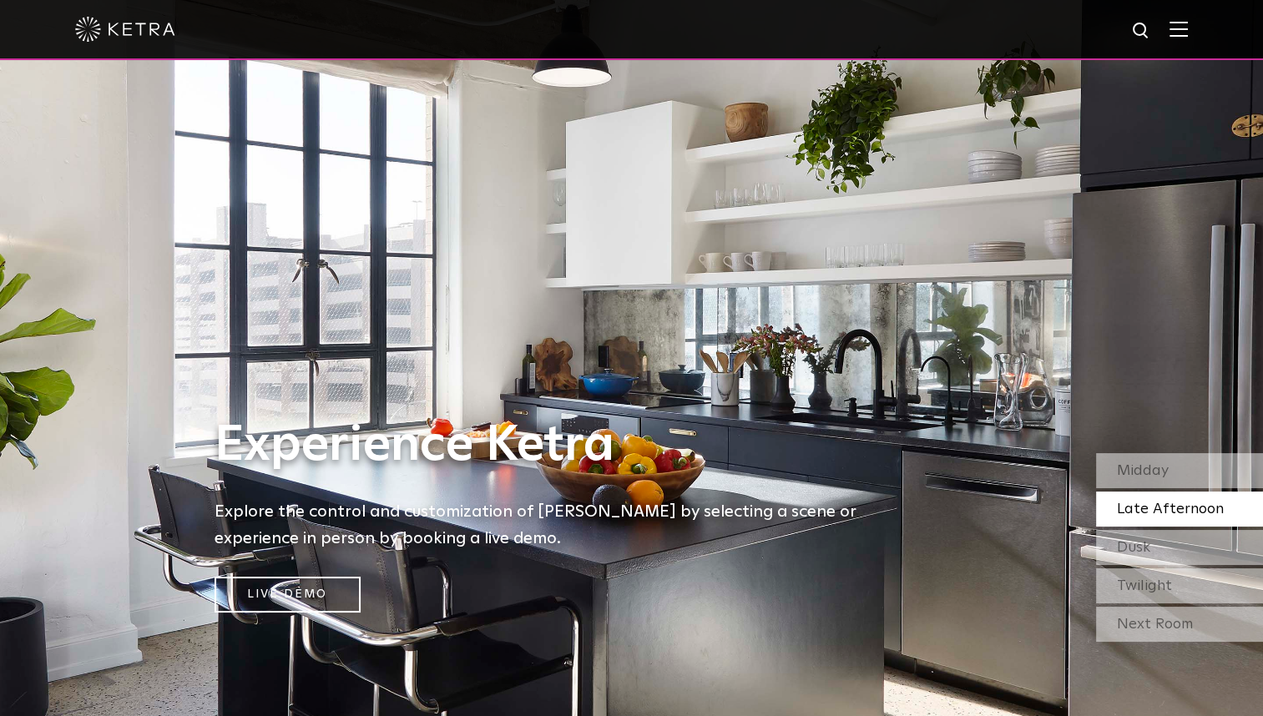
click at [1165, 566] on div "Midday Late Afternoon Dusk Twilight" at bounding box center [1179, 528] width 167 height 150
click at [1171, 549] on div "Dusk" at bounding box center [1179, 547] width 167 height 35
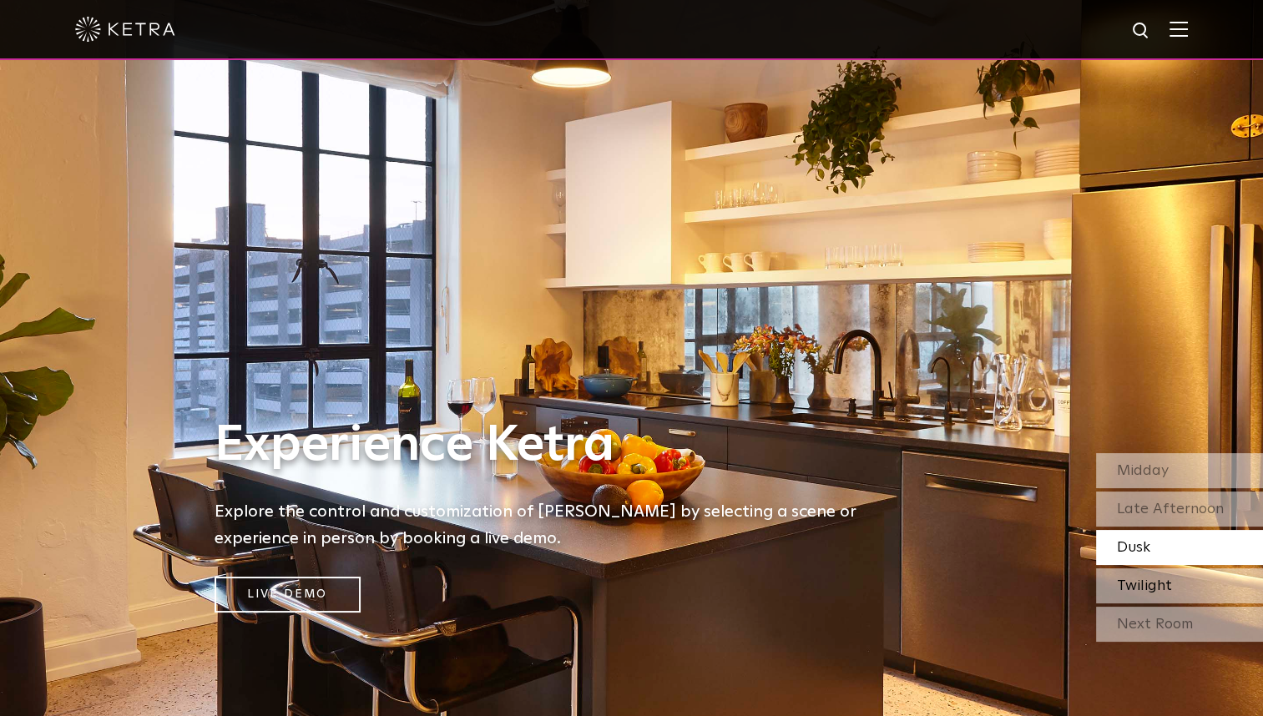
click at [1161, 574] on div "Twilight" at bounding box center [1179, 586] width 167 height 35
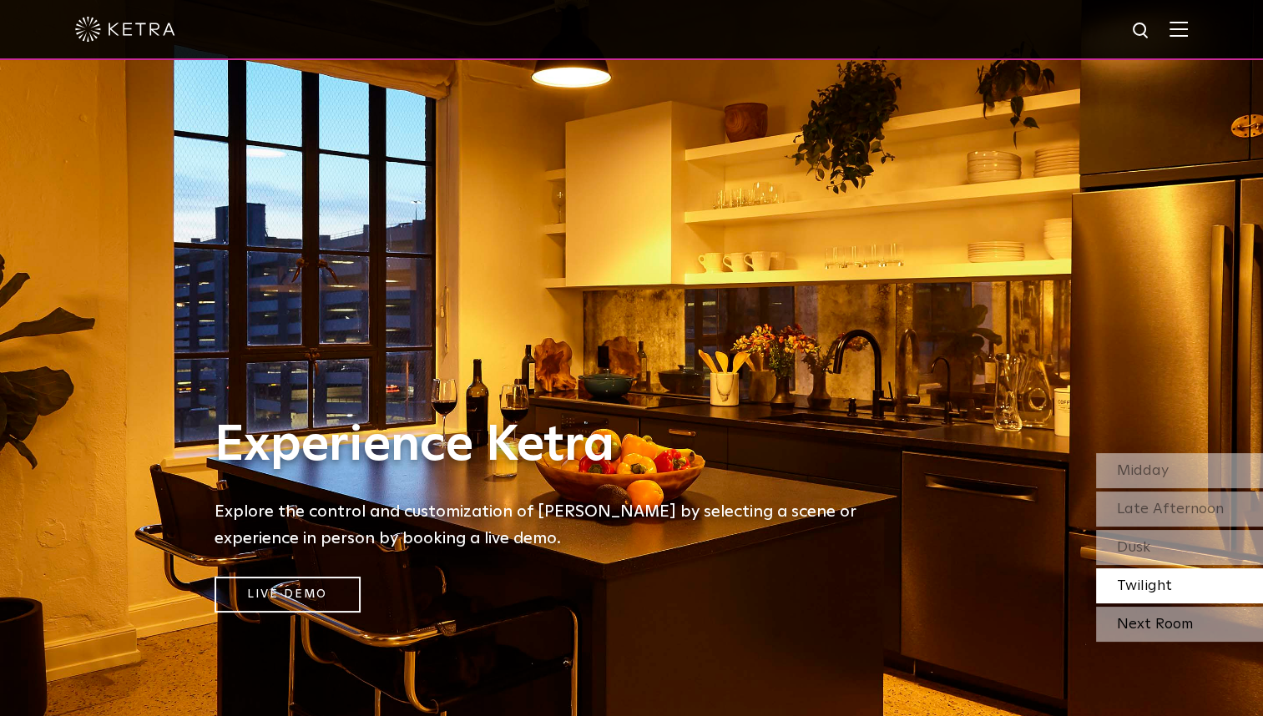
click at [1159, 619] on div "Next Room" at bounding box center [1179, 624] width 167 height 35
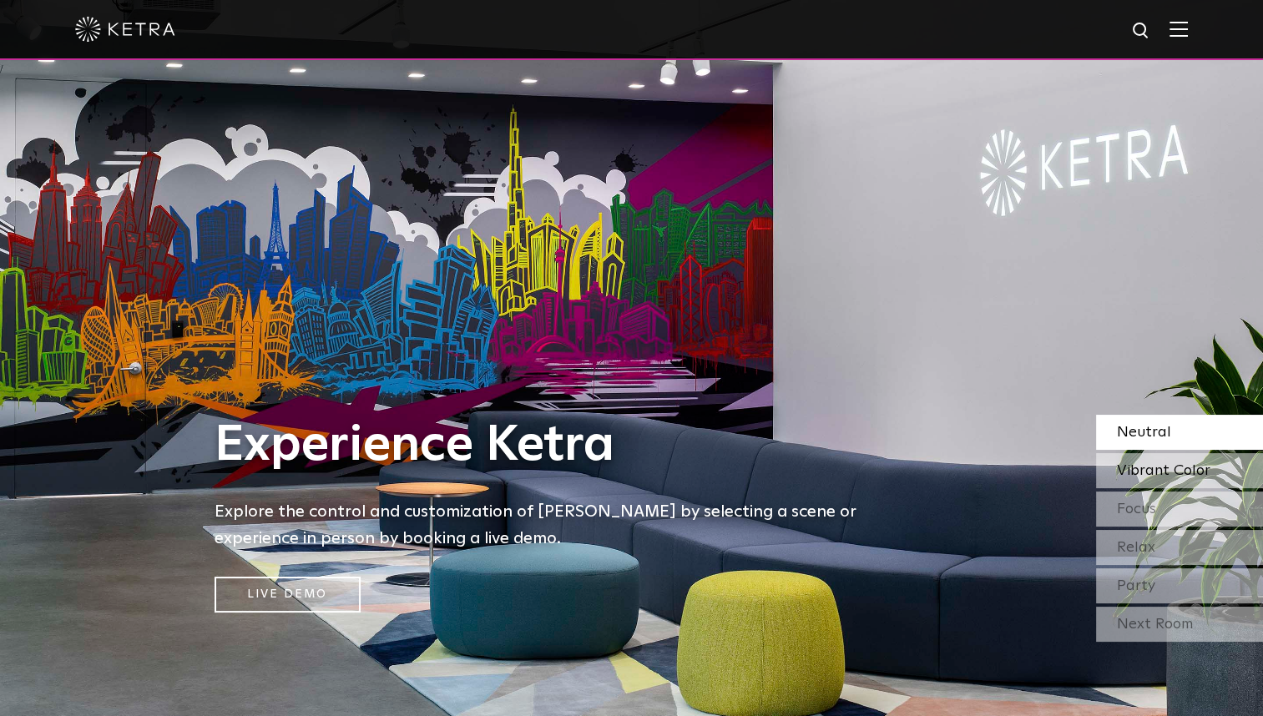
click at [1142, 466] on span "Vibrant Color" at bounding box center [1164, 470] width 94 height 15
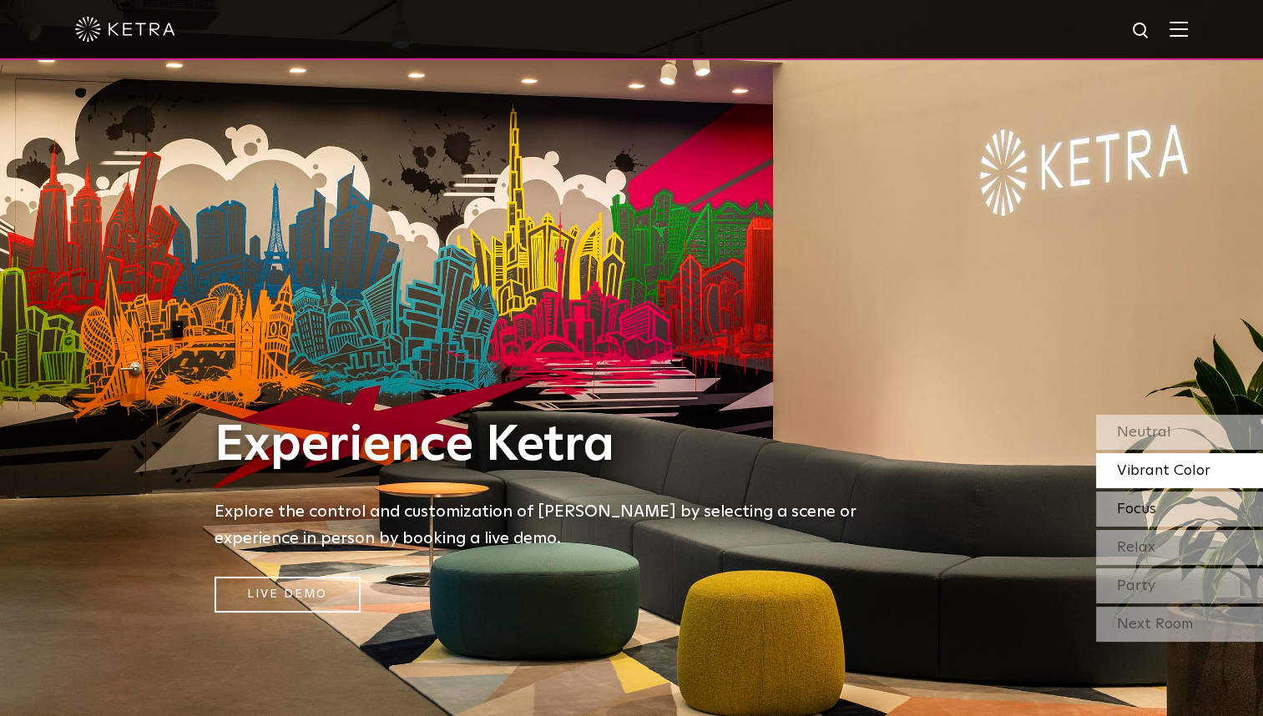
click at [1127, 517] on span "Focus" at bounding box center [1136, 509] width 39 height 15
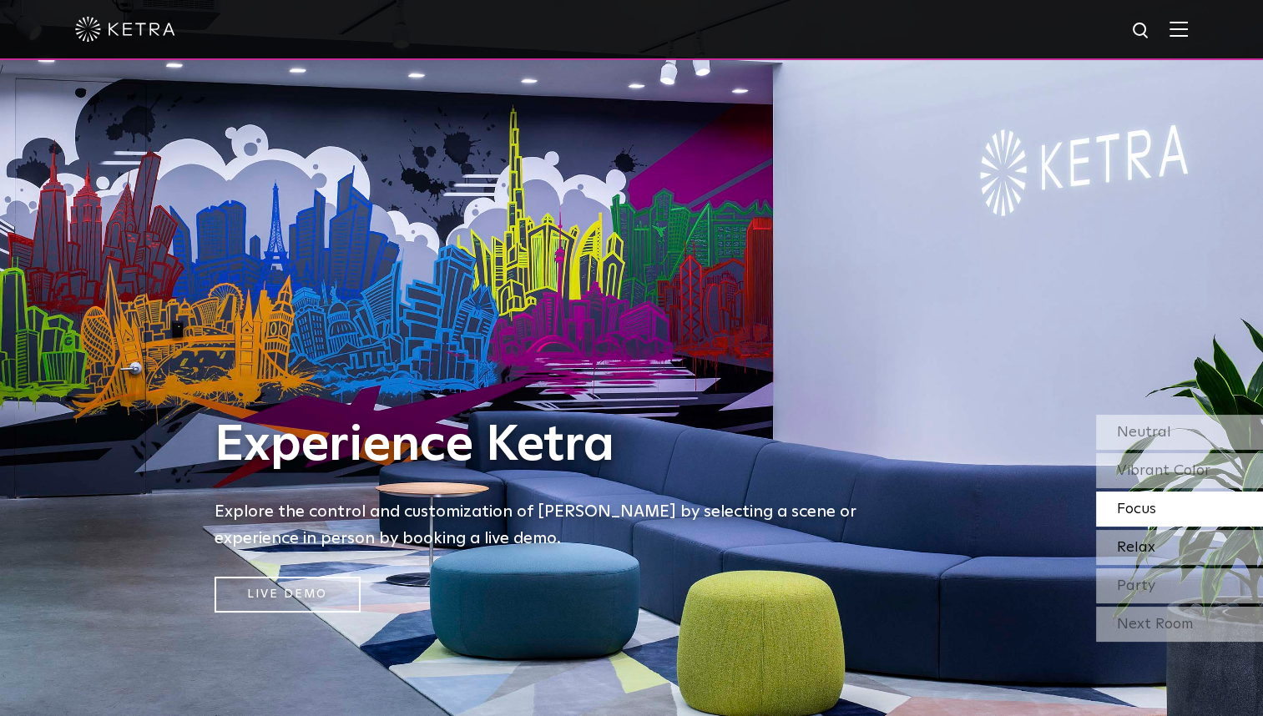
click at [1153, 555] on span "Relax" at bounding box center [1136, 547] width 38 height 15
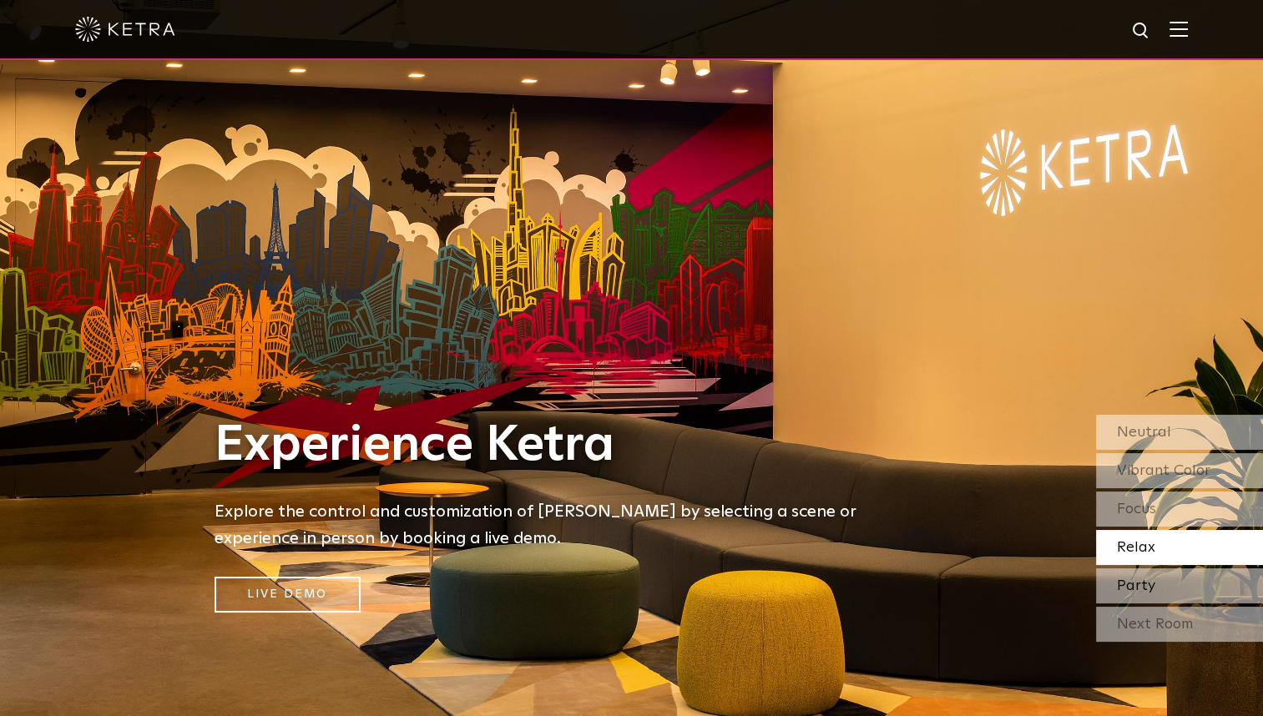
click at [1149, 579] on span "Party" at bounding box center [1136, 586] width 38 height 15
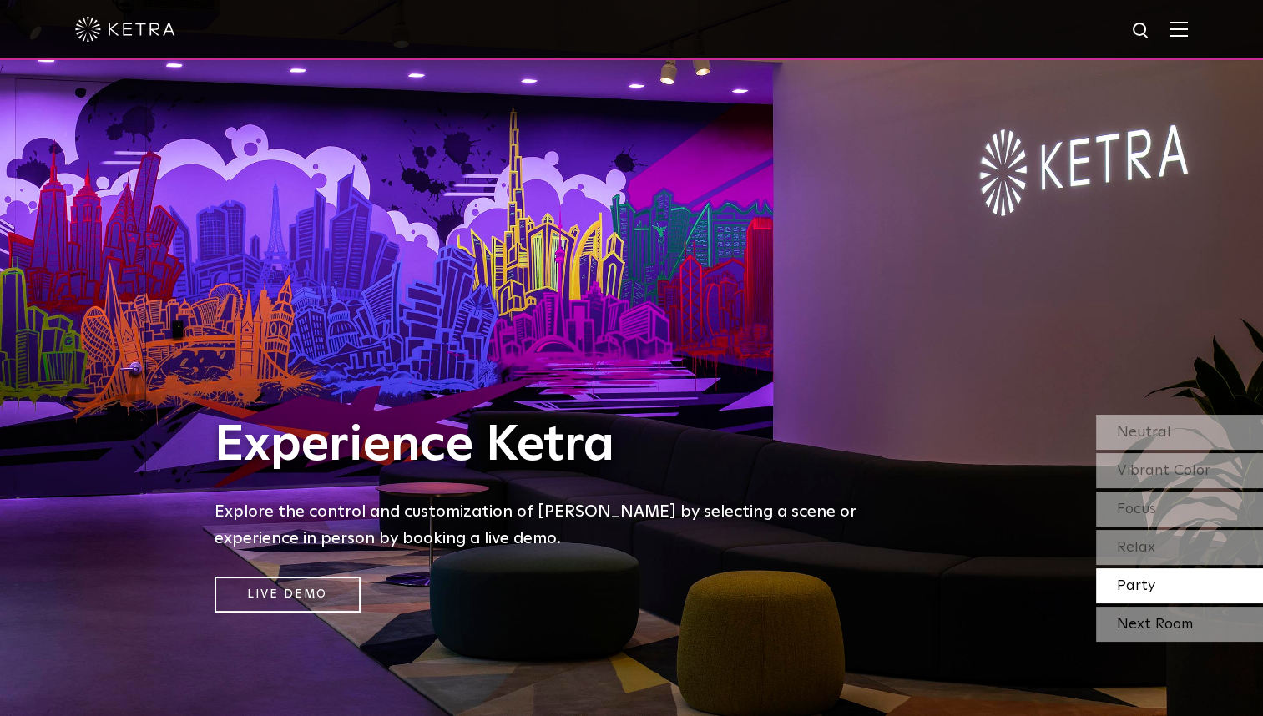
click at [1132, 623] on div "Next Room" at bounding box center [1179, 624] width 167 height 35
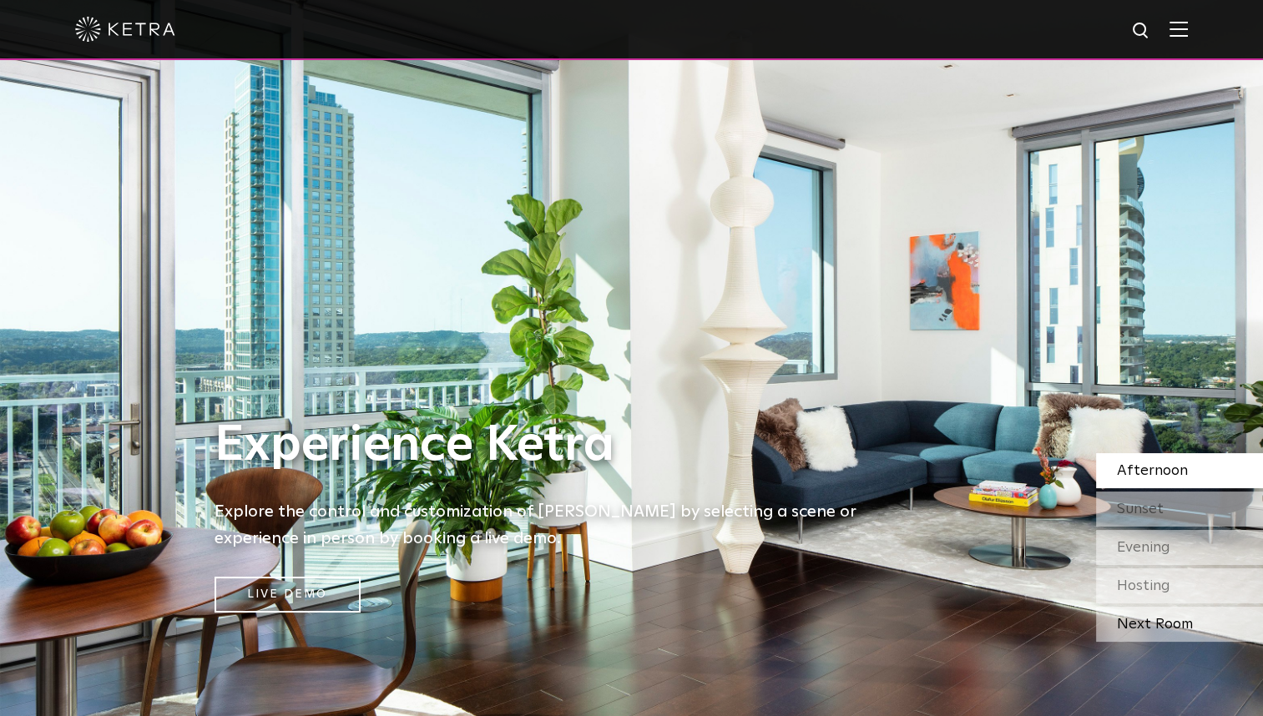
click at [1130, 619] on div "Next Room" at bounding box center [1179, 624] width 167 height 35
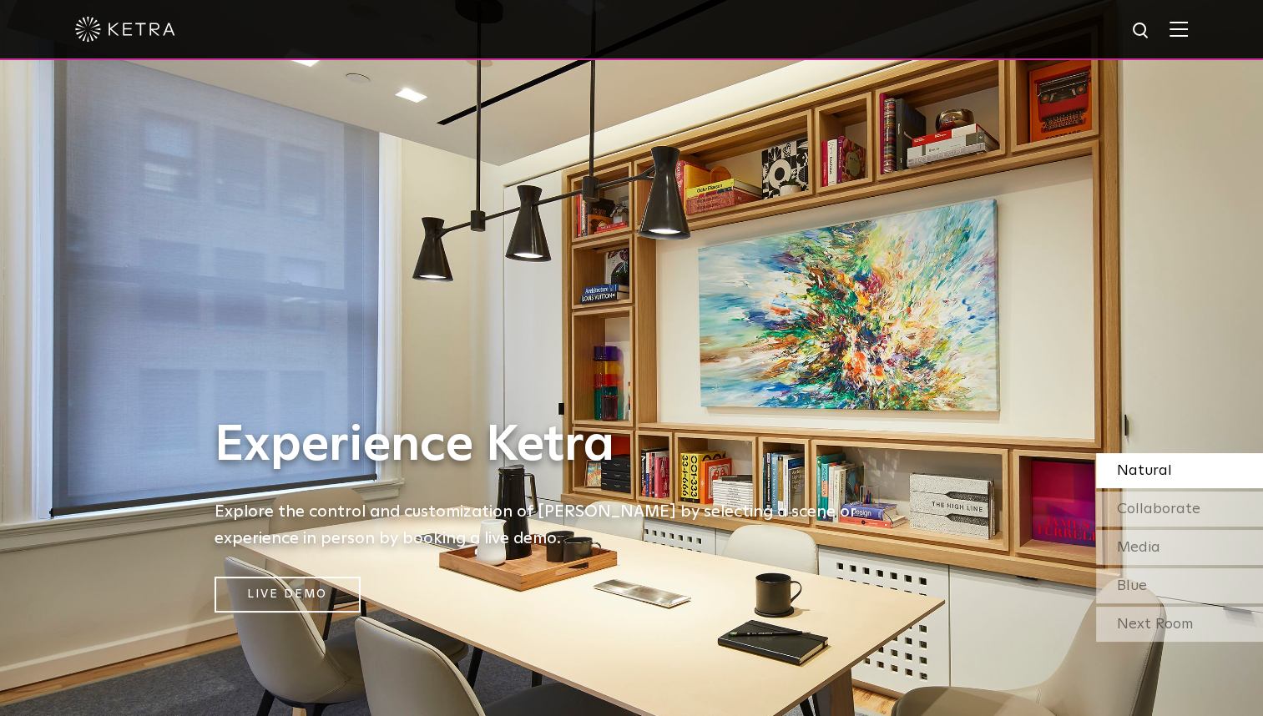
click at [1130, 619] on div "Next Room" at bounding box center [1179, 624] width 167 height 35
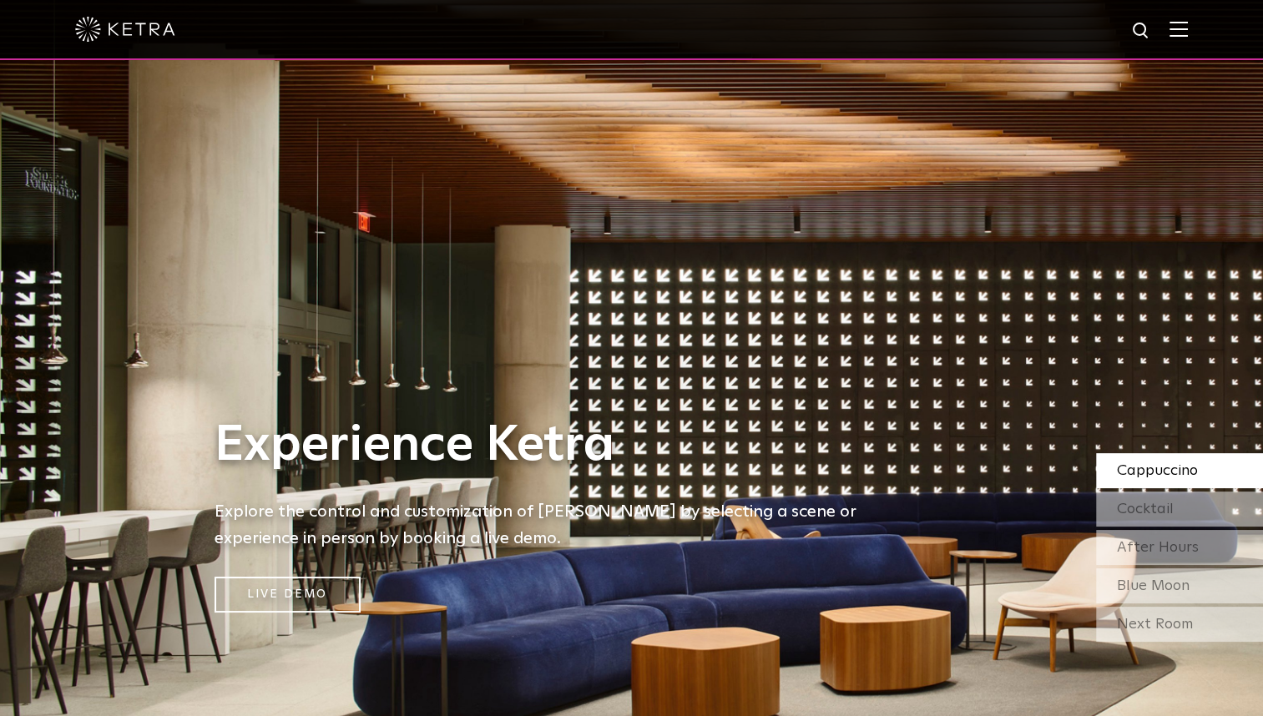
click at [1130, 619] on div "Next Room" at bounding box center [1179, 624] width 167 height 35
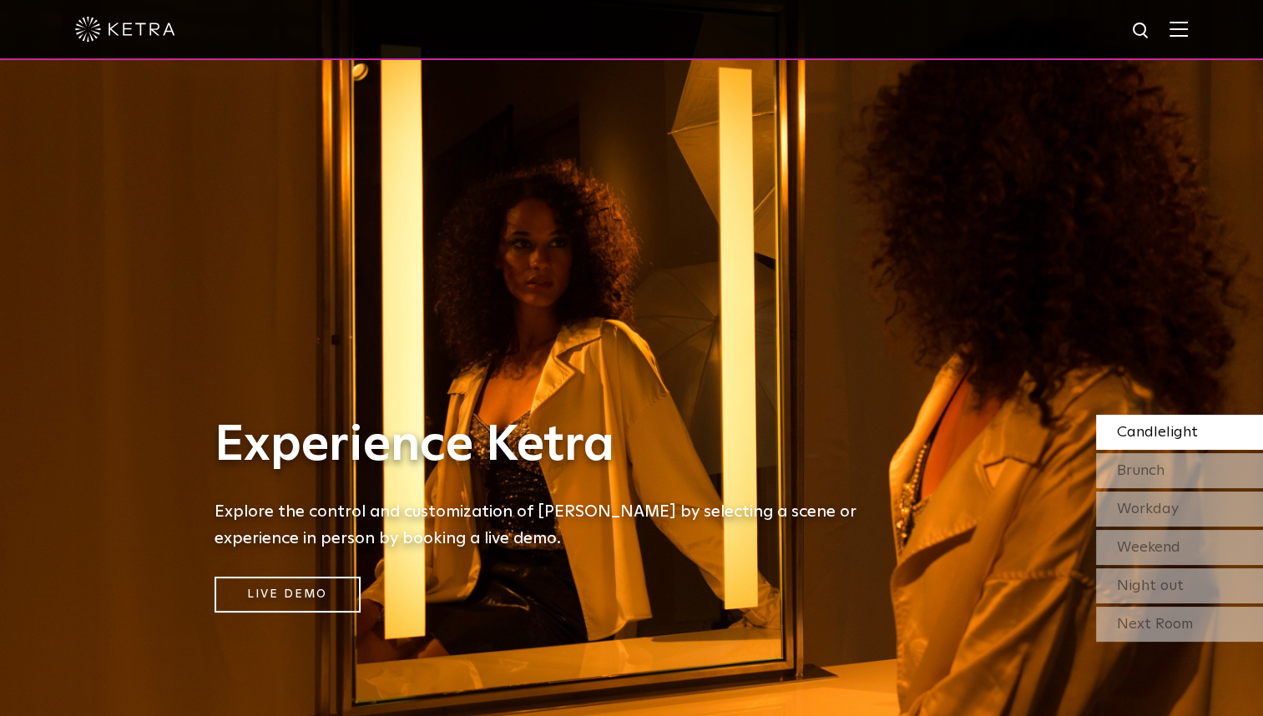
click at [127, 38] on img at bounding box center [125, 29] width 100 height 25
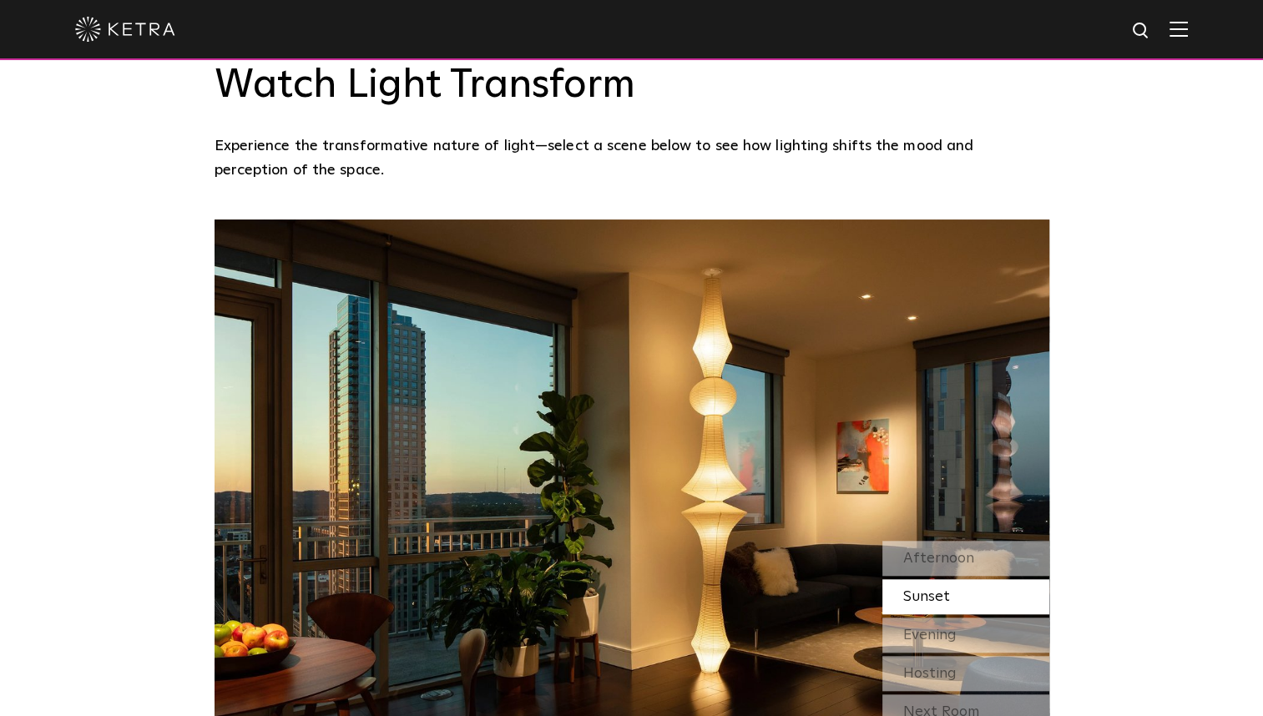
scroll to position [1259, 0]
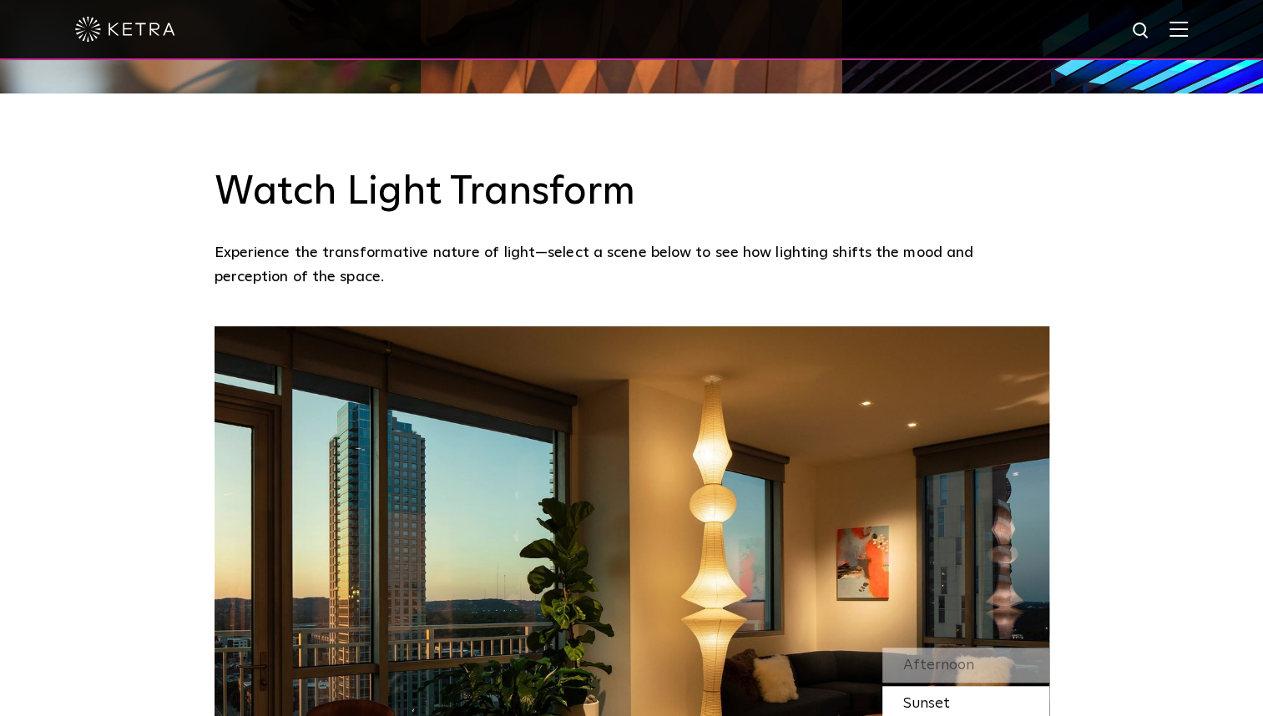
click at [1188, 34] on img at bounding box center [1179, 29] width 18 height 16
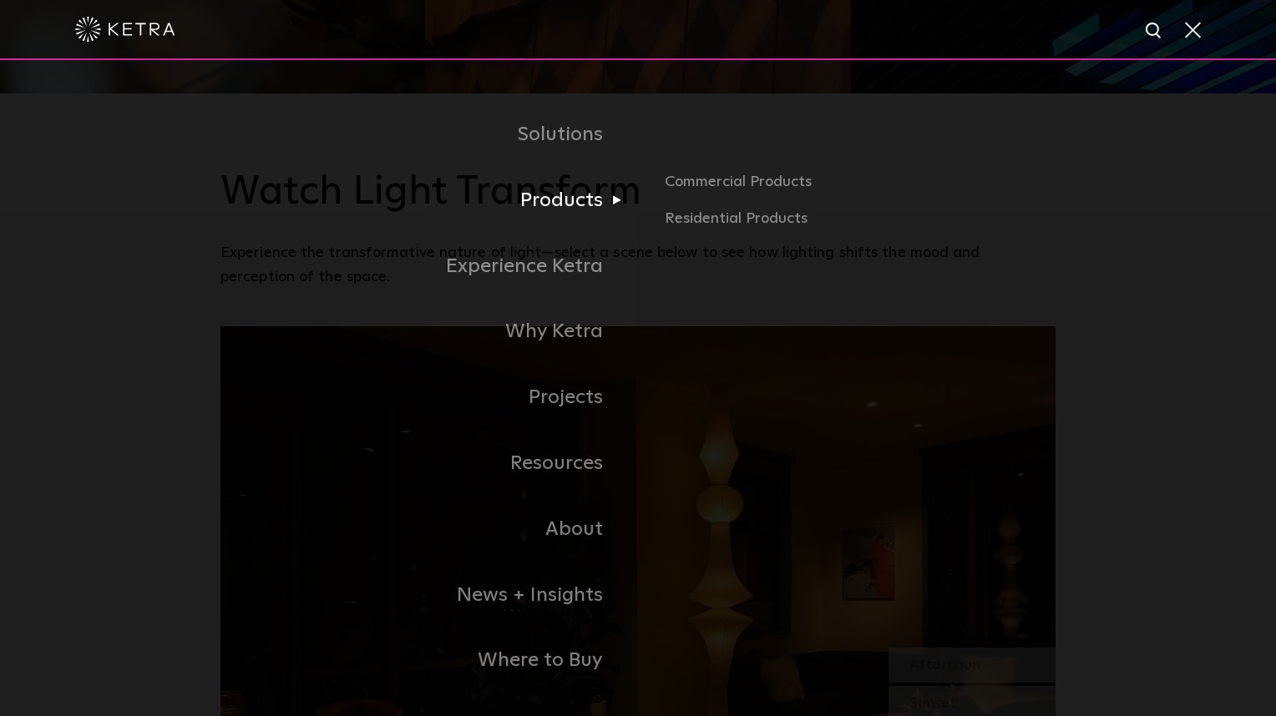
click at [559, 211] on link "Products" at bounding box center [428, 201] width 417 height 66
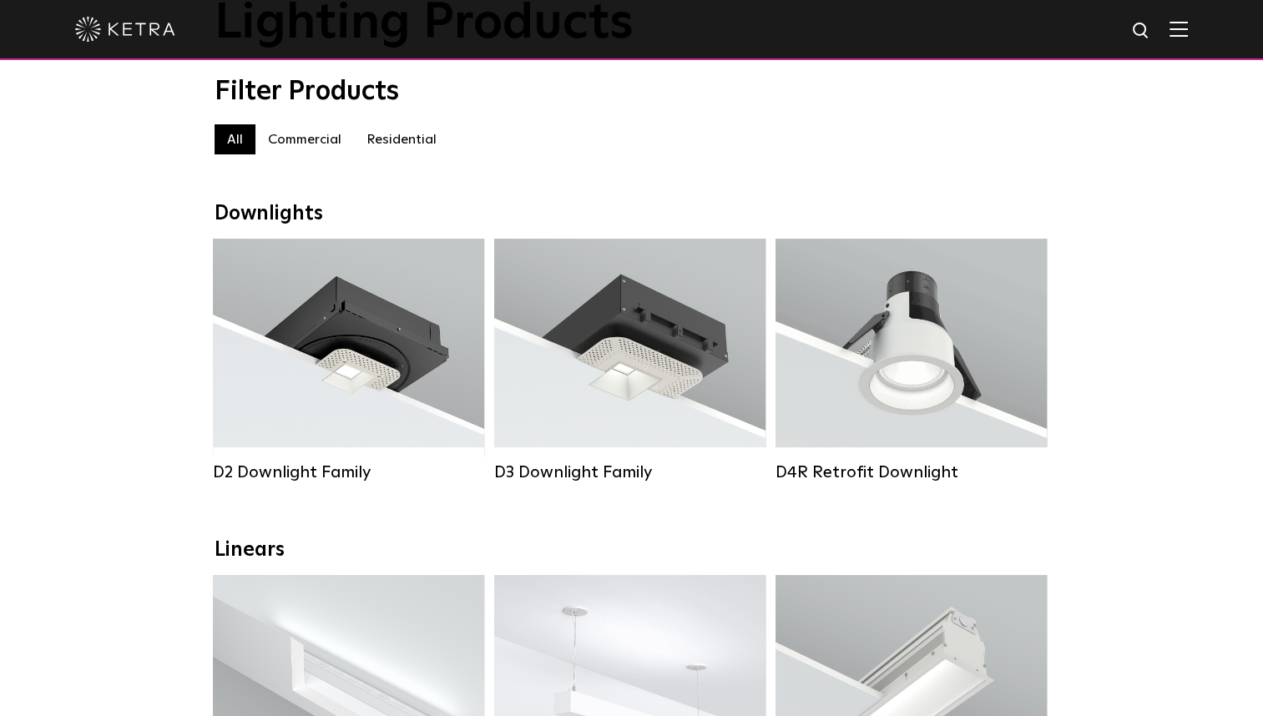
scroll to position [130, 0]
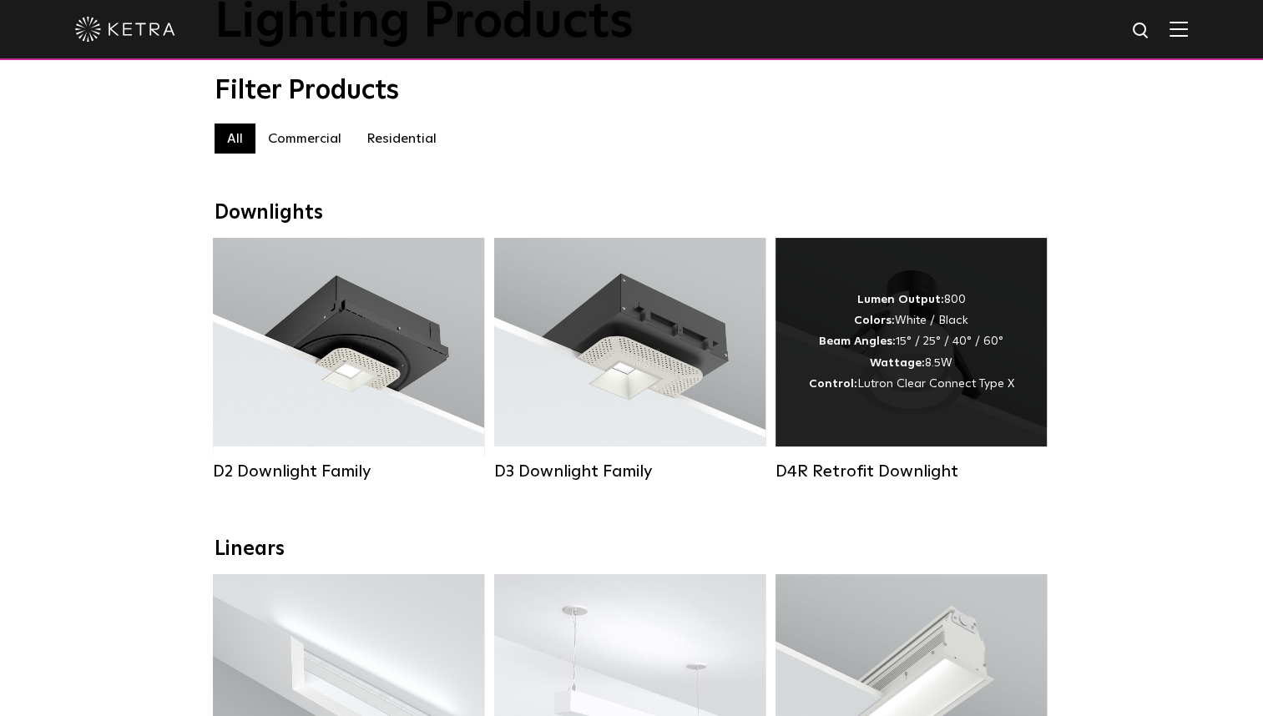
click at [920, 507] on div "D4R Retrofit Downlight Lumen Output: 800 Colors: White / Black Beam Angles: 15°…" at bounding box center [911, 372] width 281 height 269
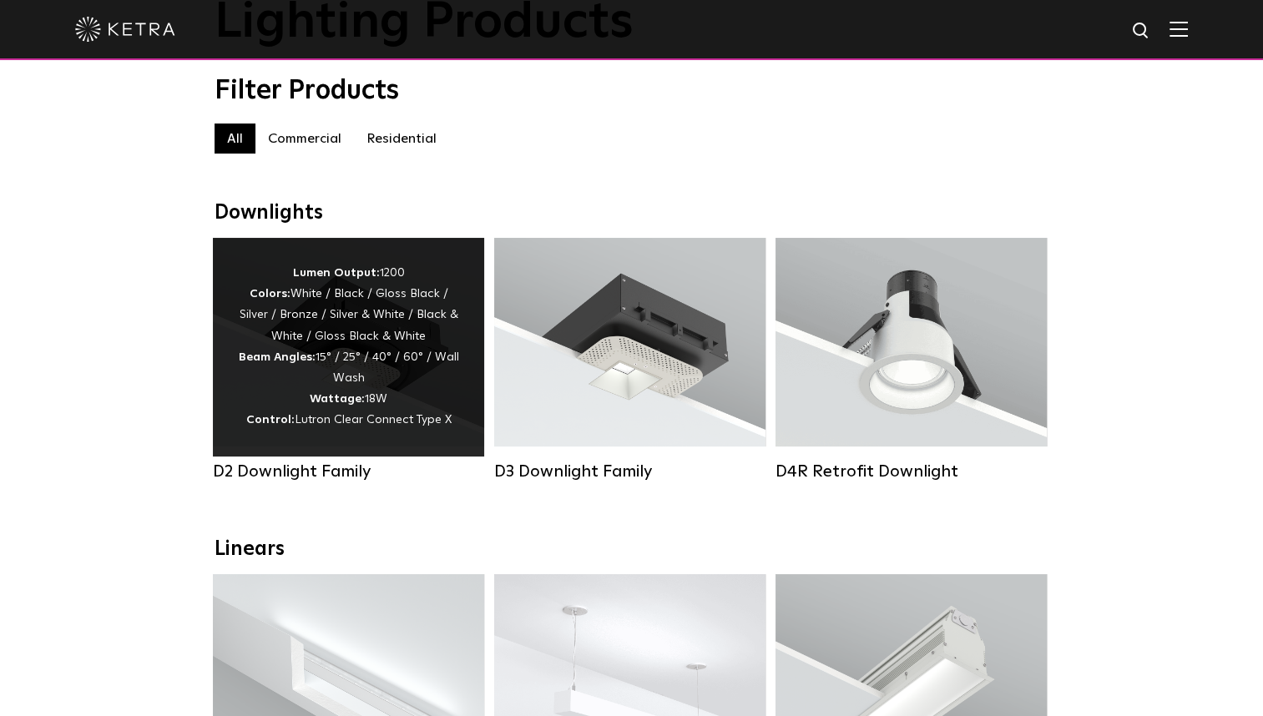
click at [351, 376] on div "Lumen Output: 1200 Colors: White / Black / Gloss Black / Silver / Bronze / Silv…" at bounding box center [348, 347] width 221 height 169
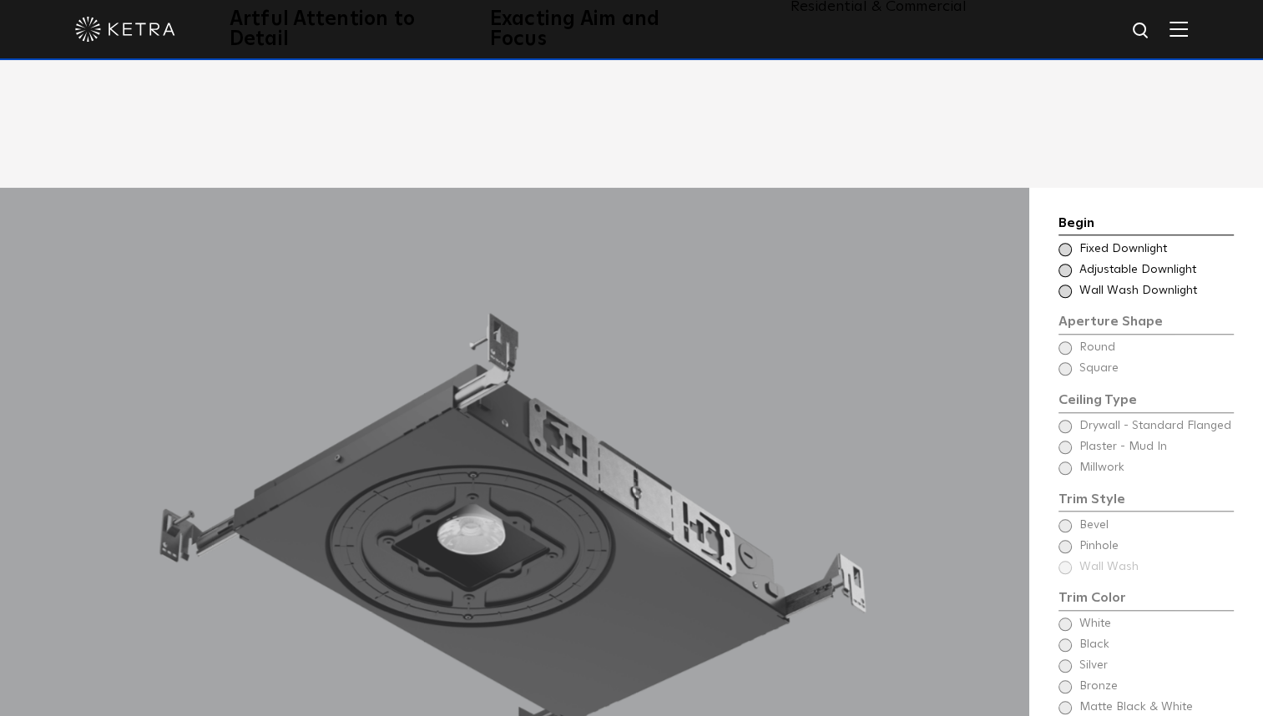
scroll to position [1396, 0]
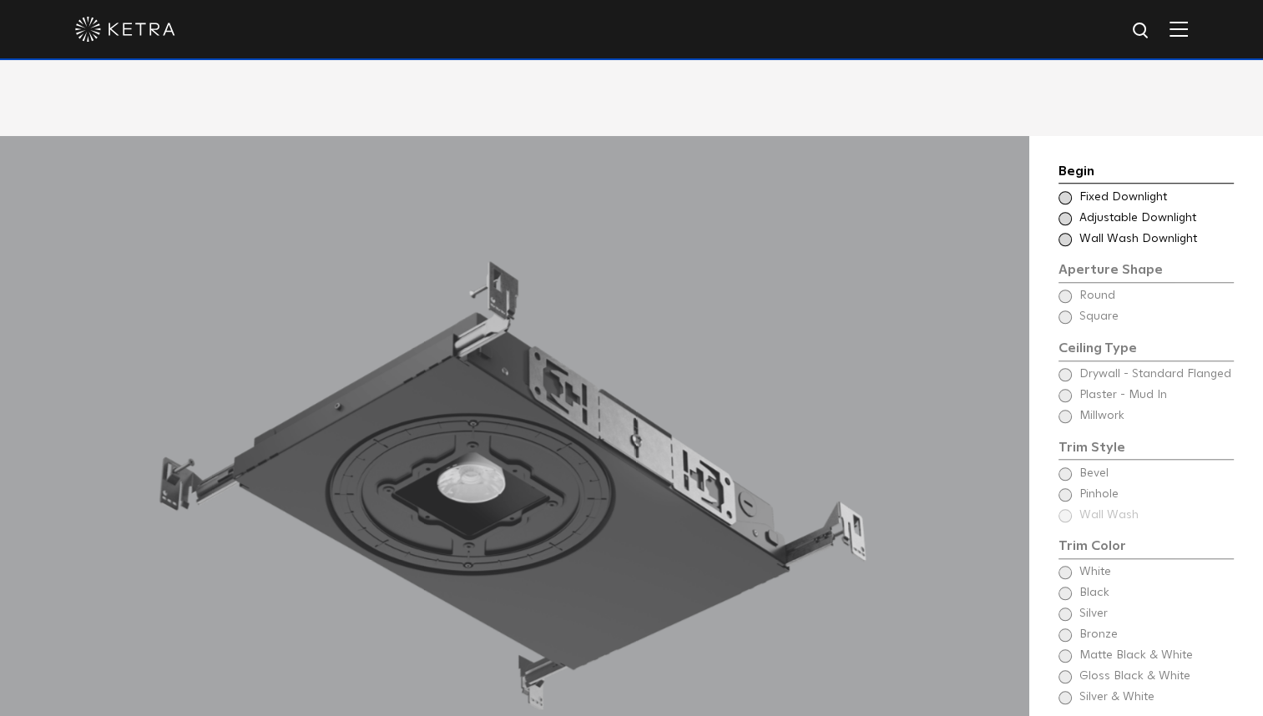
click at [1064, 212] on span at bounding box center [1065, 218] width 13 height 13
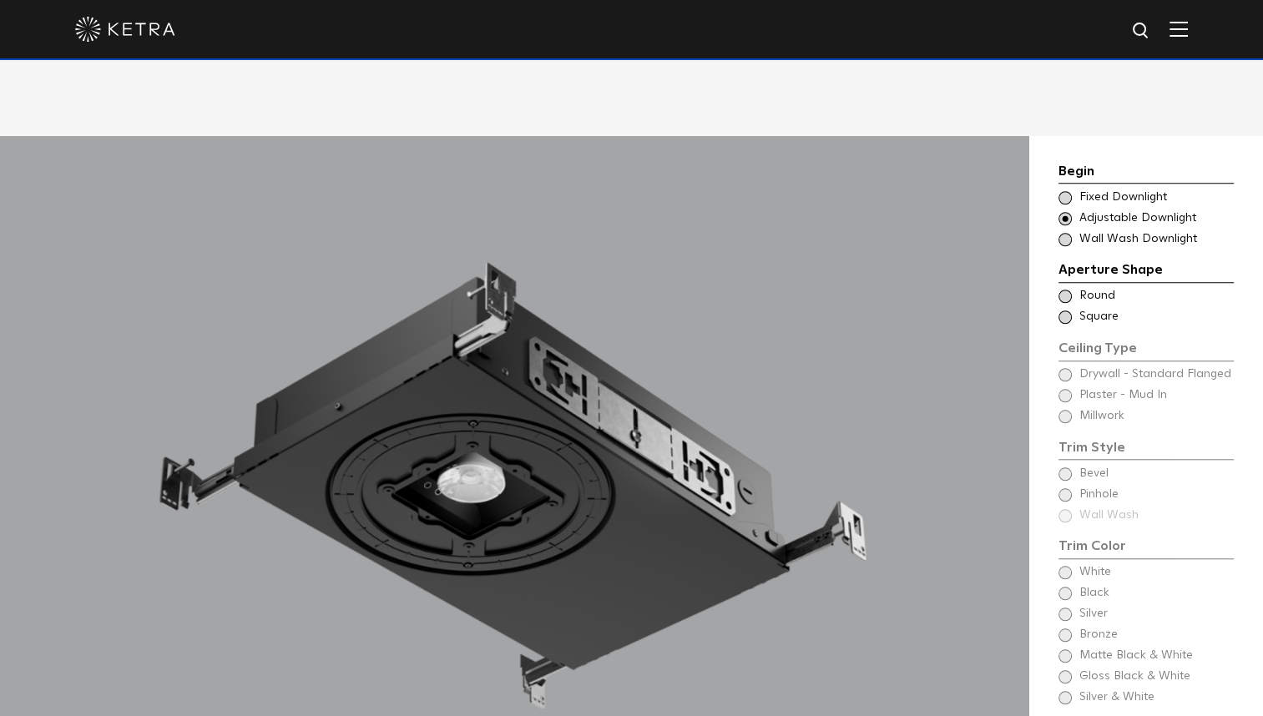
click at [1059, 290] on span at bounding box center [1065, 296] width 13 height 13
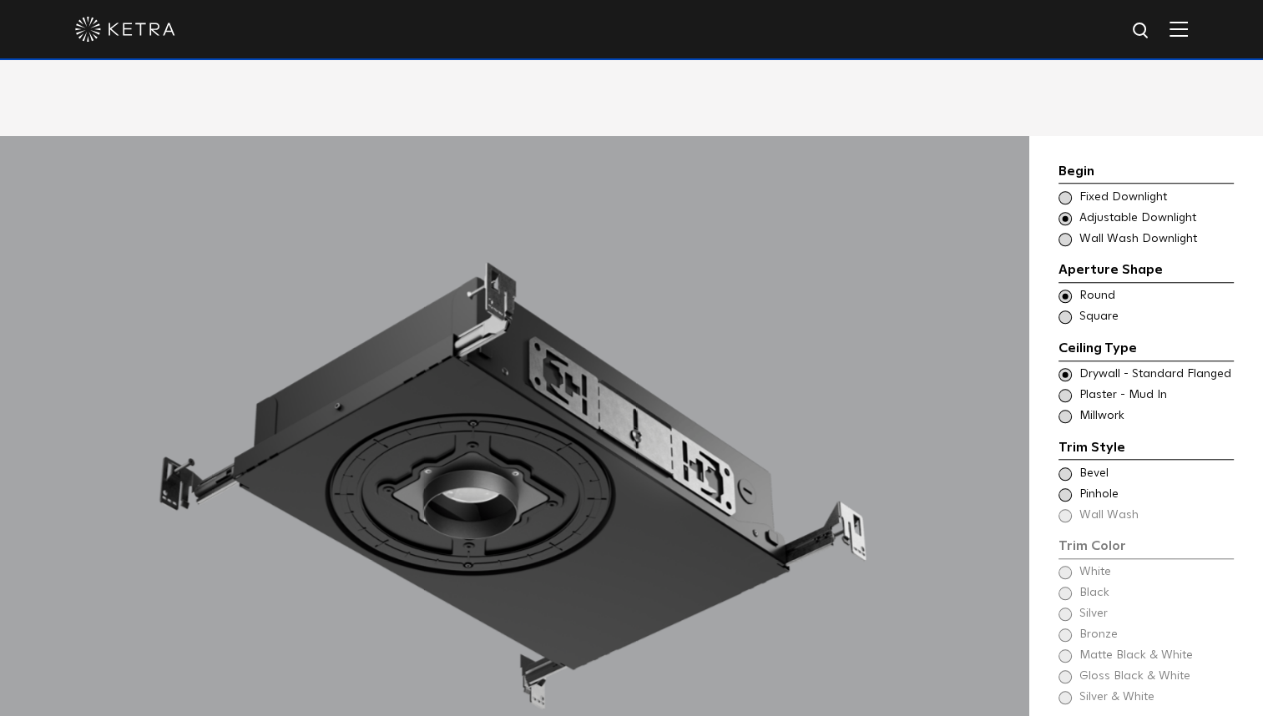
click at [1063, 389] on span at bounding box center [1065, 395] width 13 height 13
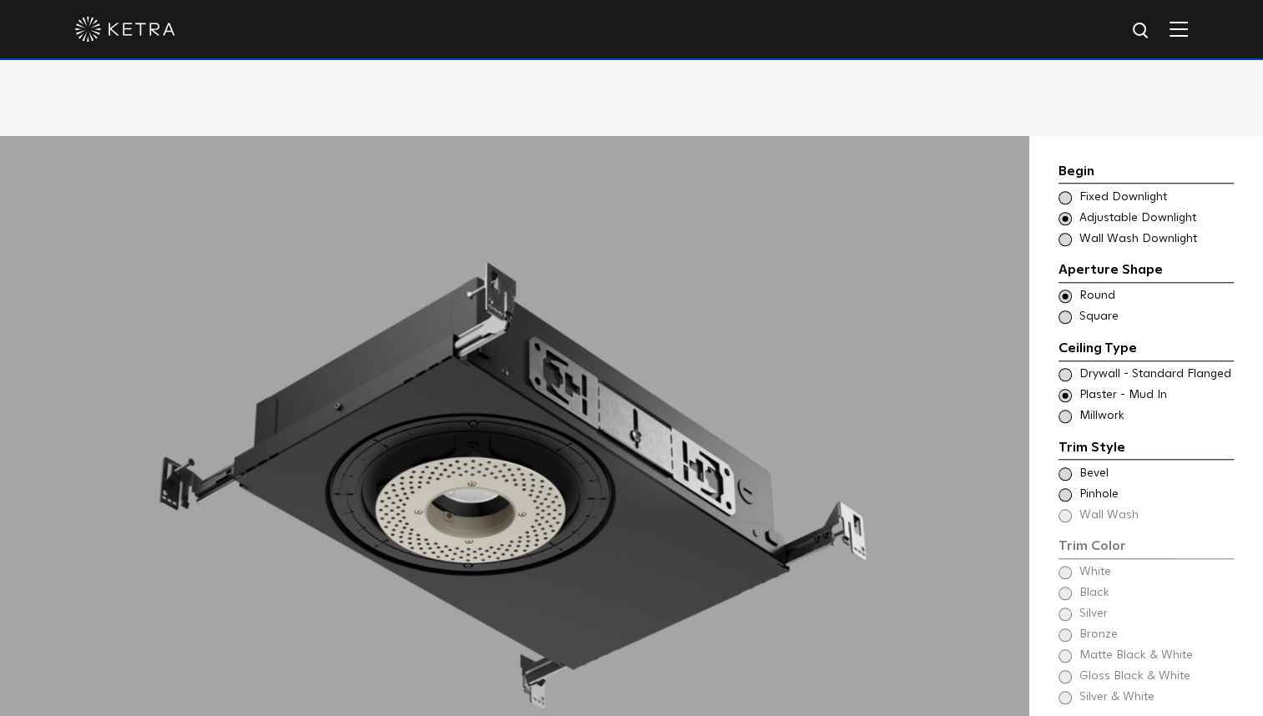
click at [1064, 468] on span at bounding box center [1065, 474] width 13 height 13
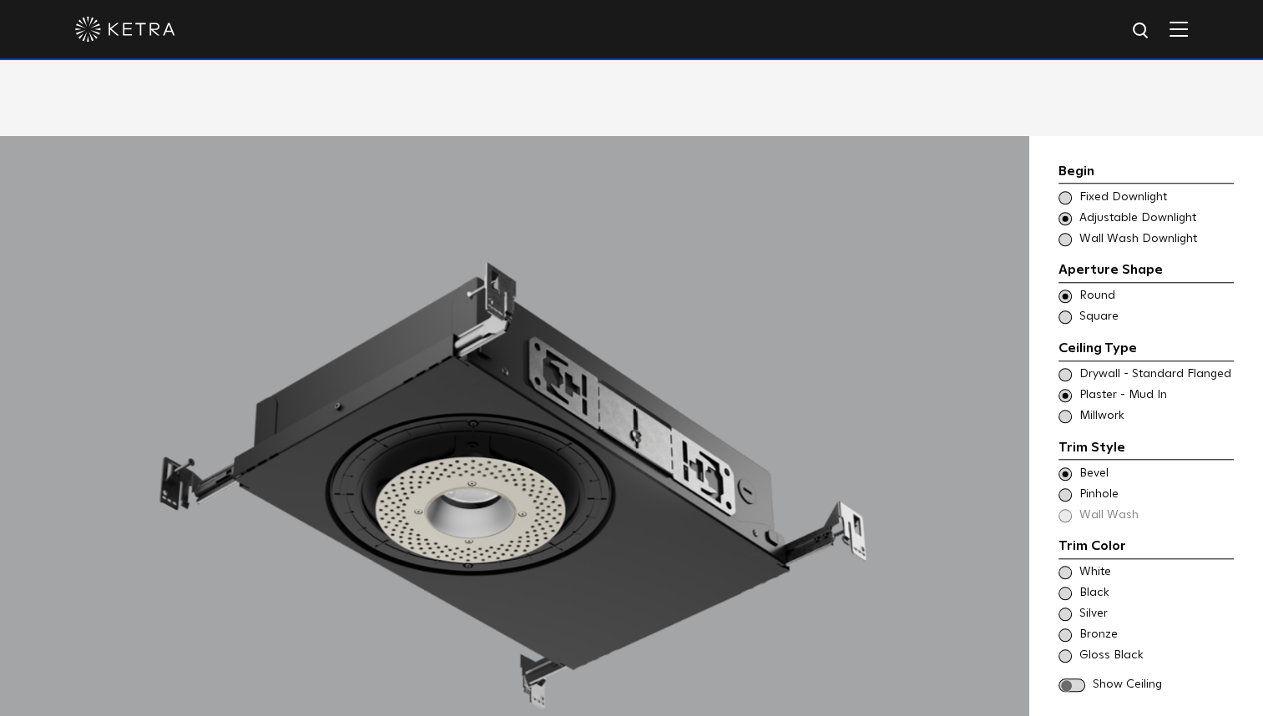
click at [1066, 488] on span at bounding box center [1065, 494] width 13 height 13
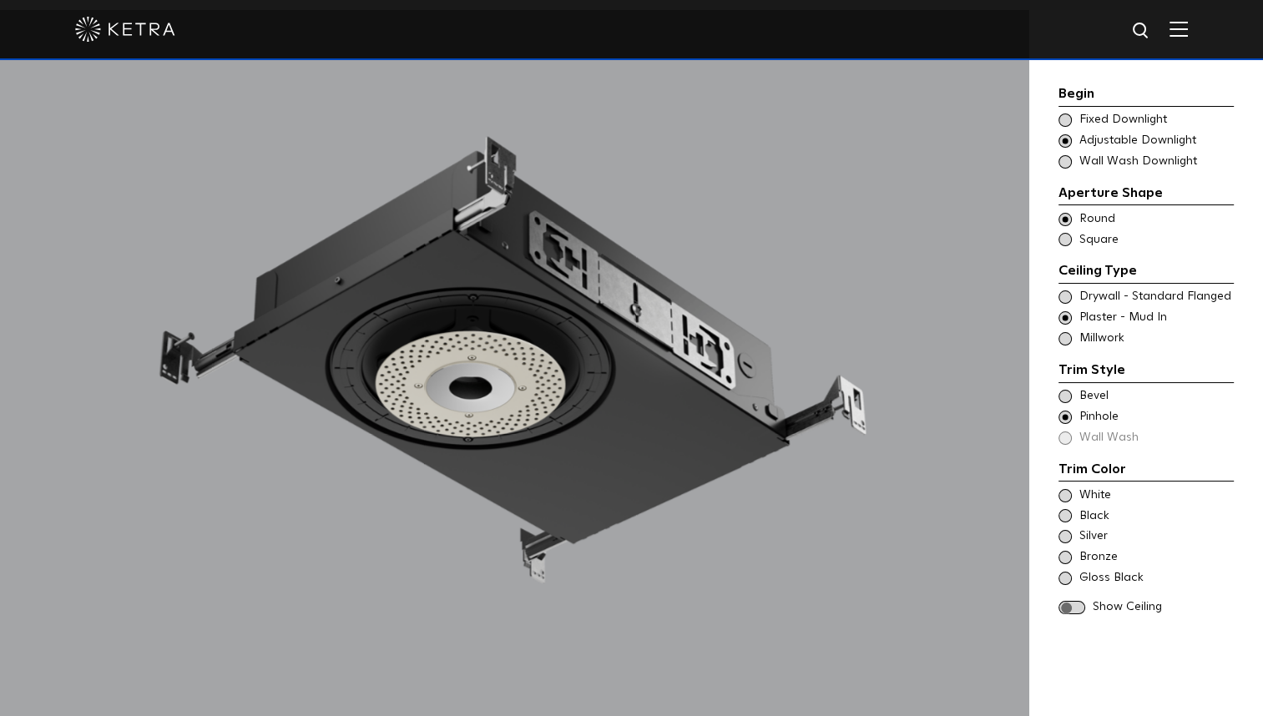
scroll to position [1524, 0]
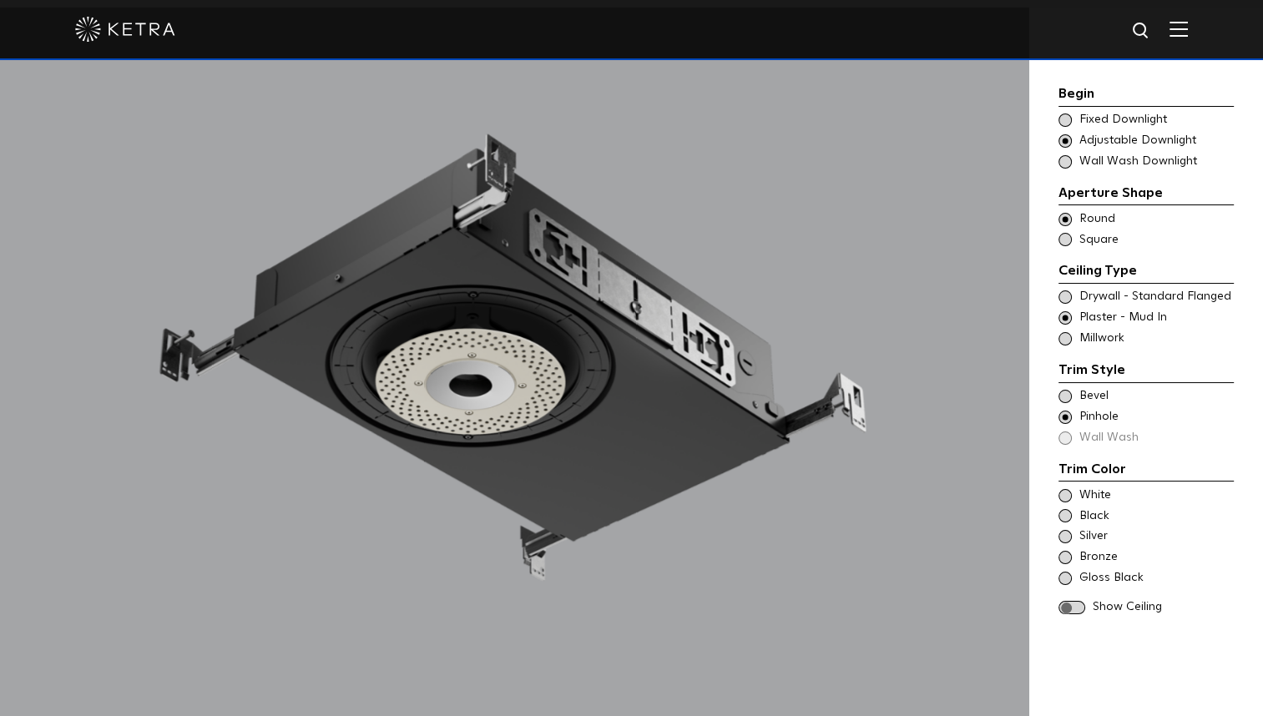
click at [1077, 493] on div "White" at bounding box center [1146, 496] width 175 height 17
click at [1074, 604] on span at bounding box center [1072, 608] width 27 height 14
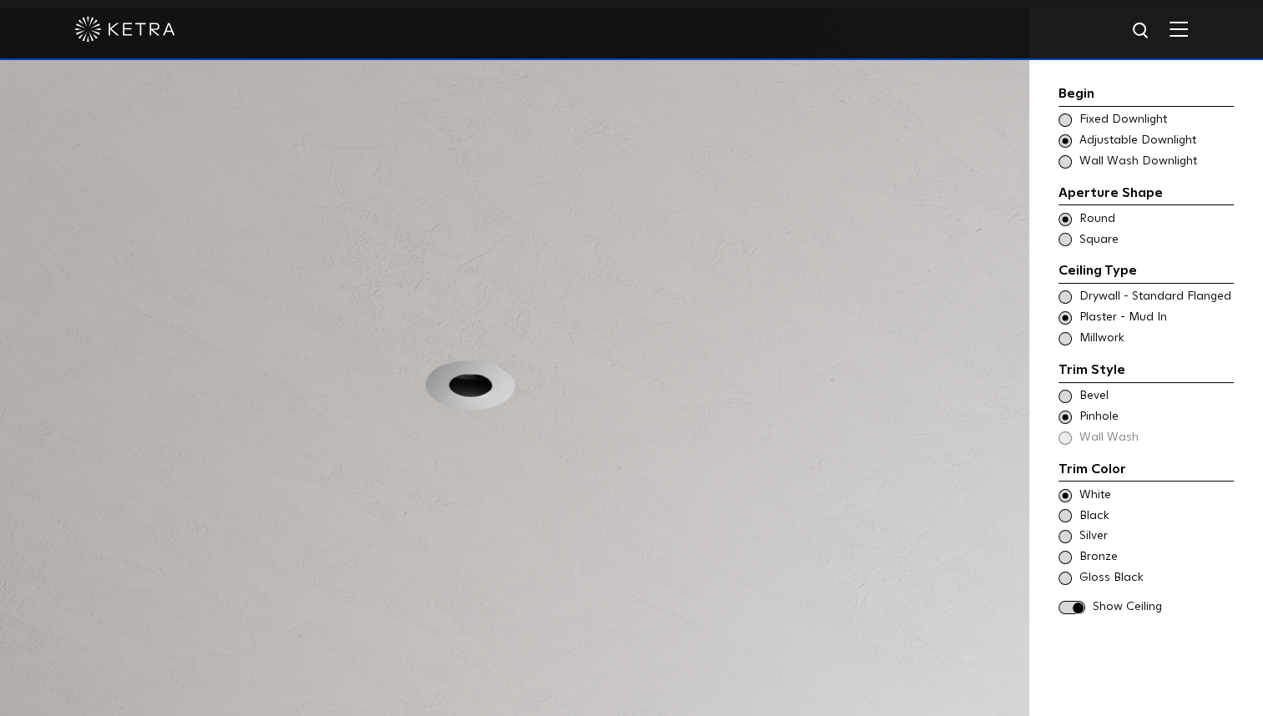
click at [1070, 396] on span at bounding box center [1065, 396] width 13 height 13
click at [1073, 297] on div "Trim Style - Round - Flanged Wall Wash - Round - Flanged - Disabled Drywall - S…" at bounding box center [1146, 297] width 175 height 17
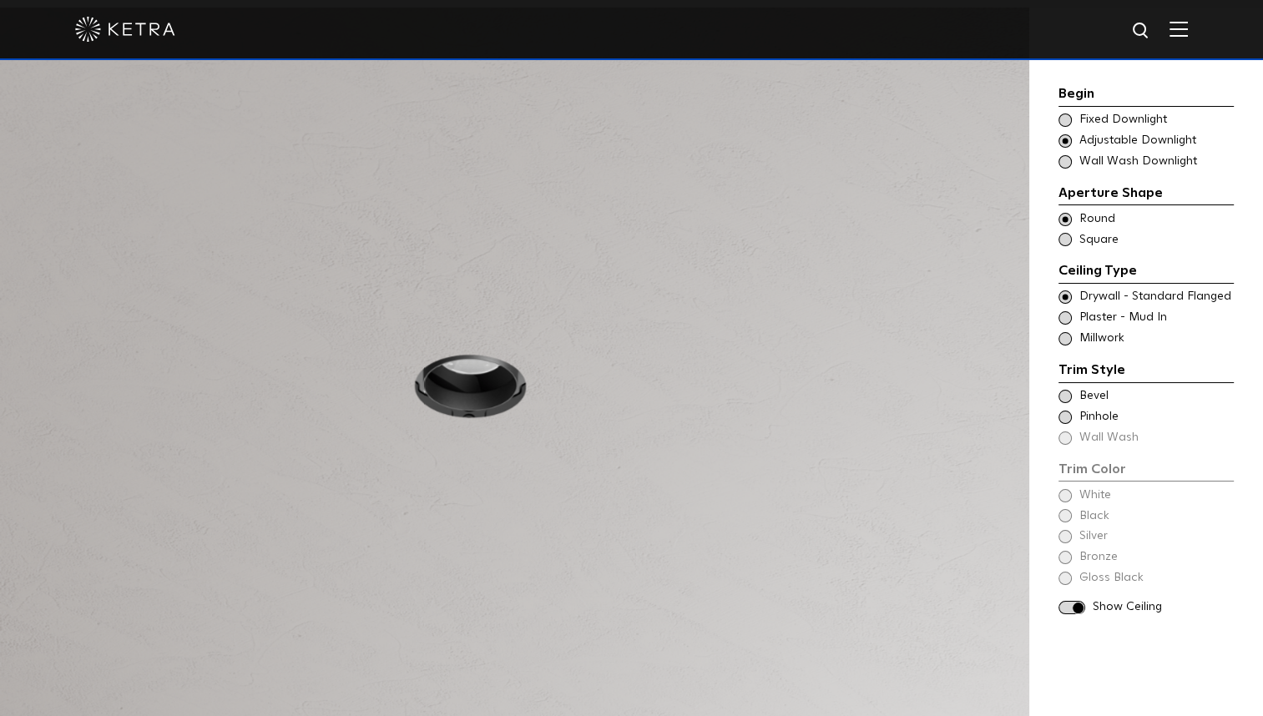
click at [1065, 397] on span at bounding box center [1065, 396] width 13 height 13
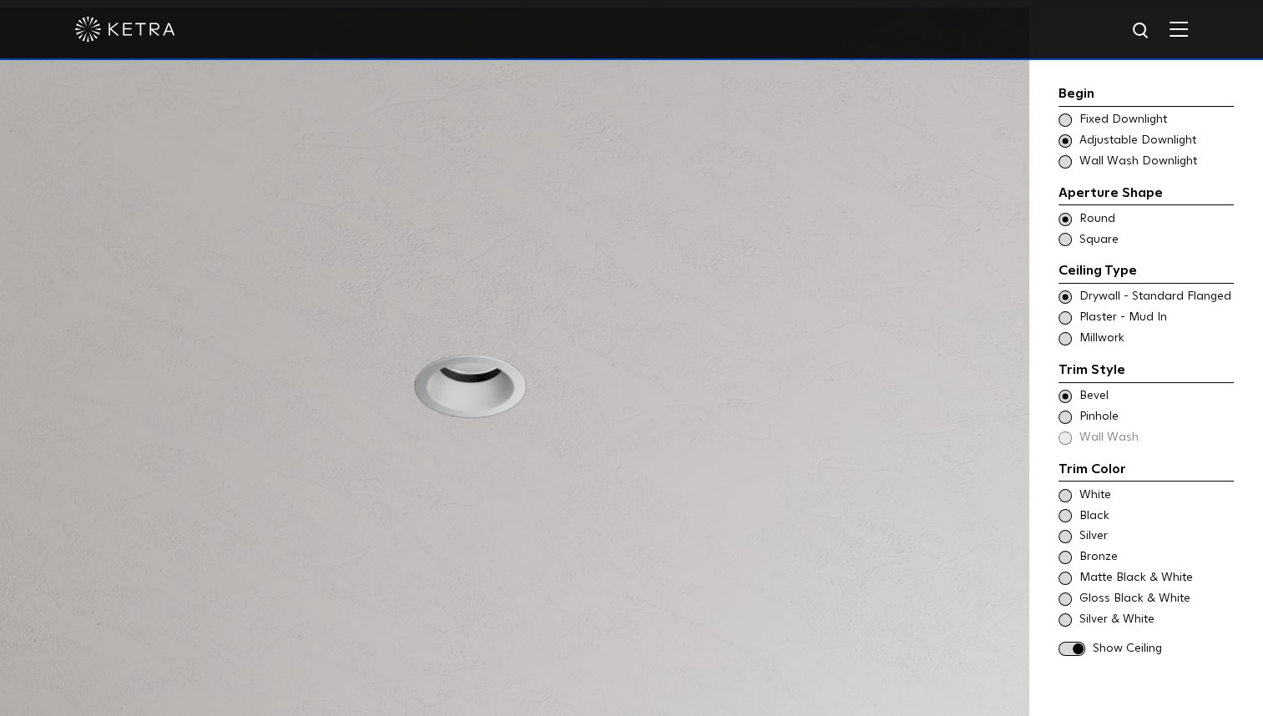
click at [1070, 492] on span at bounding box center [1065, 495] width 13 height 13
click at [1074, 341] on div "Trim Style - Round - Flangeless - Millwork Square - Millwork,Wall Wash - Round …" at bounding box center [1146, 339] width 175 height 17
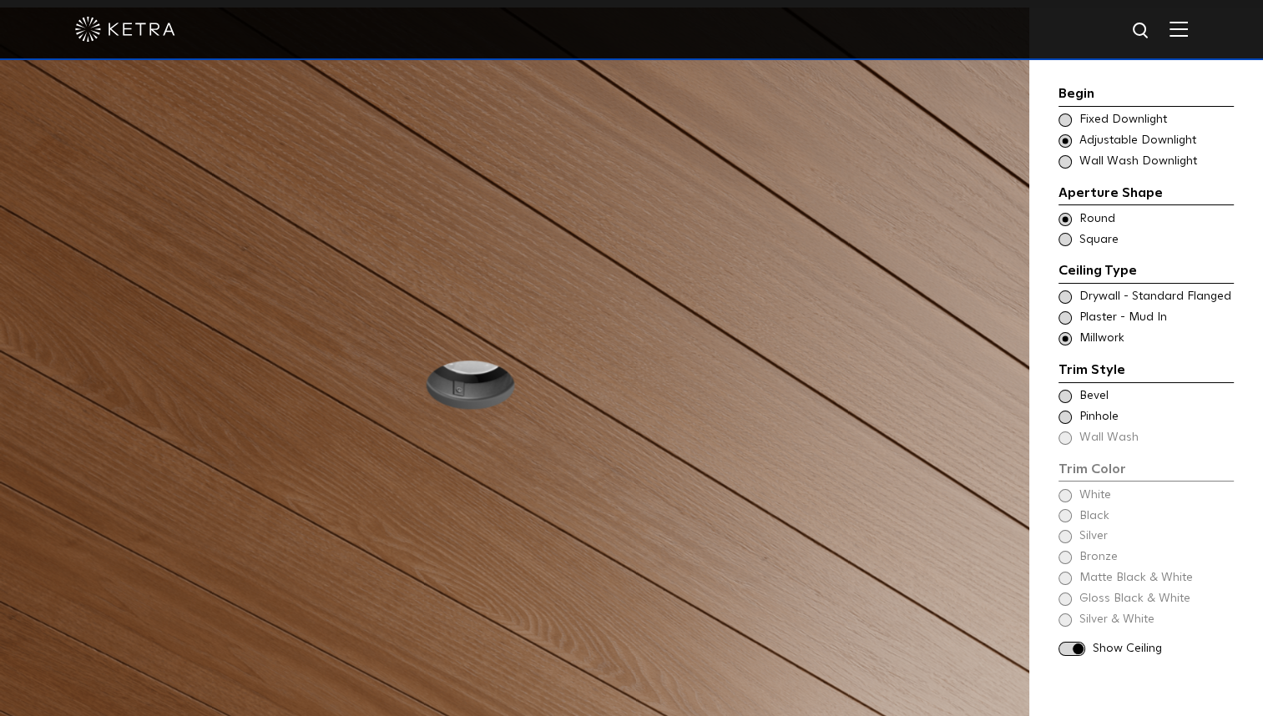
click at [1064, 396] on span at bounding box center [1065, 396] width 13 height 13
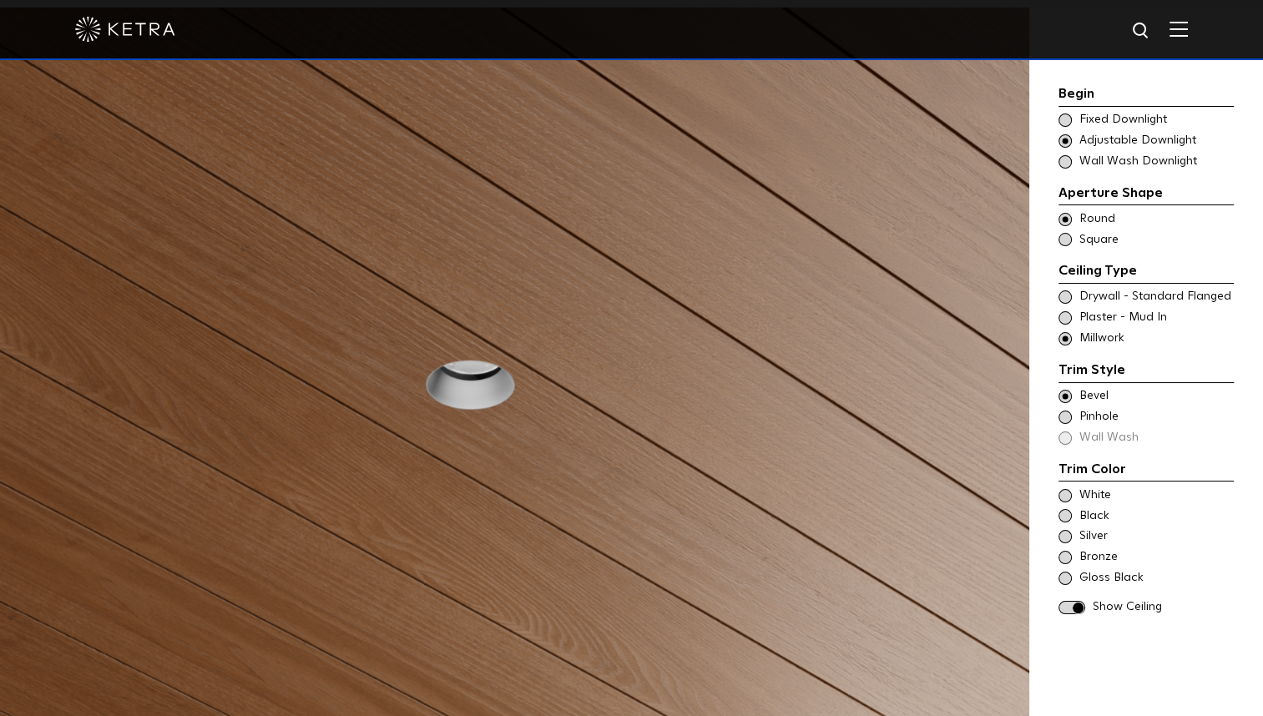
click at [1069, 561] on span at bounding box center [1065, 557] width 13 height 13
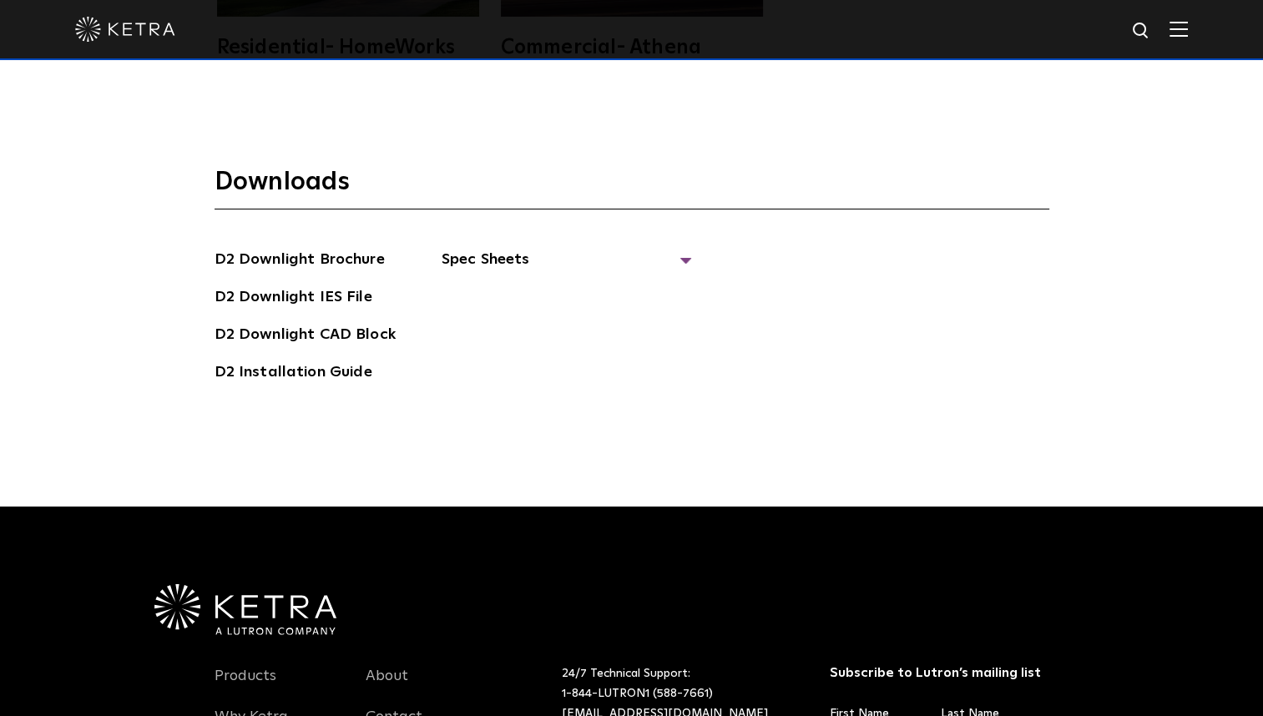
scroll to position [4608, 0]
